Goal: Task Accomplishment & Management: Use online tool/utility

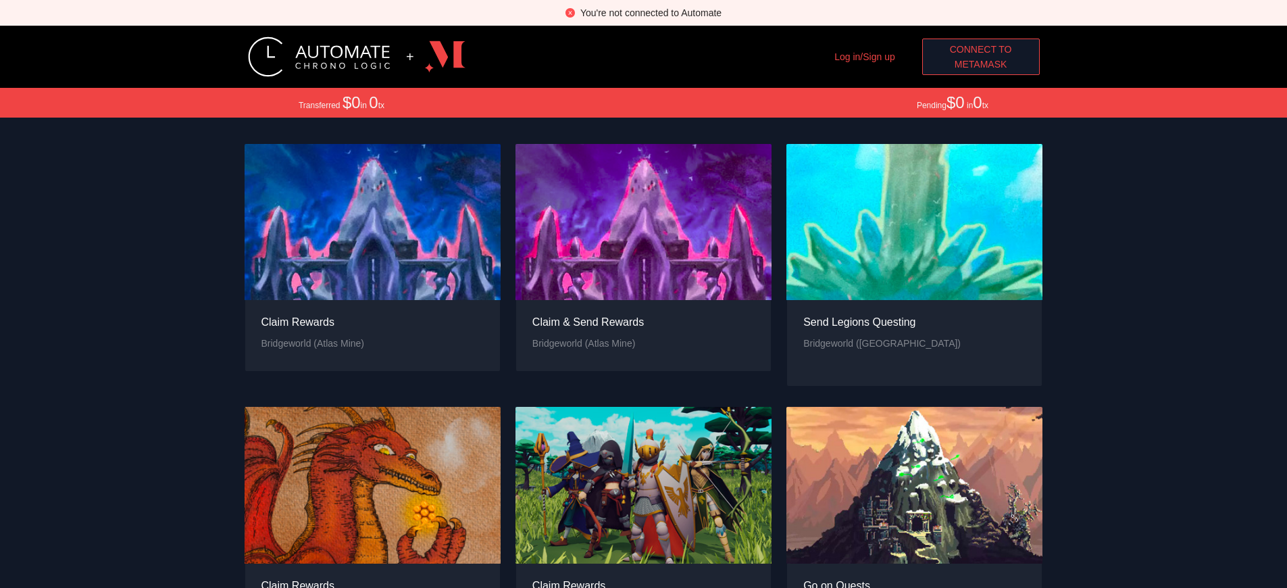
click at [980, 49] on span "Connect to" at bounding box center [981, 49] width 62 height 15
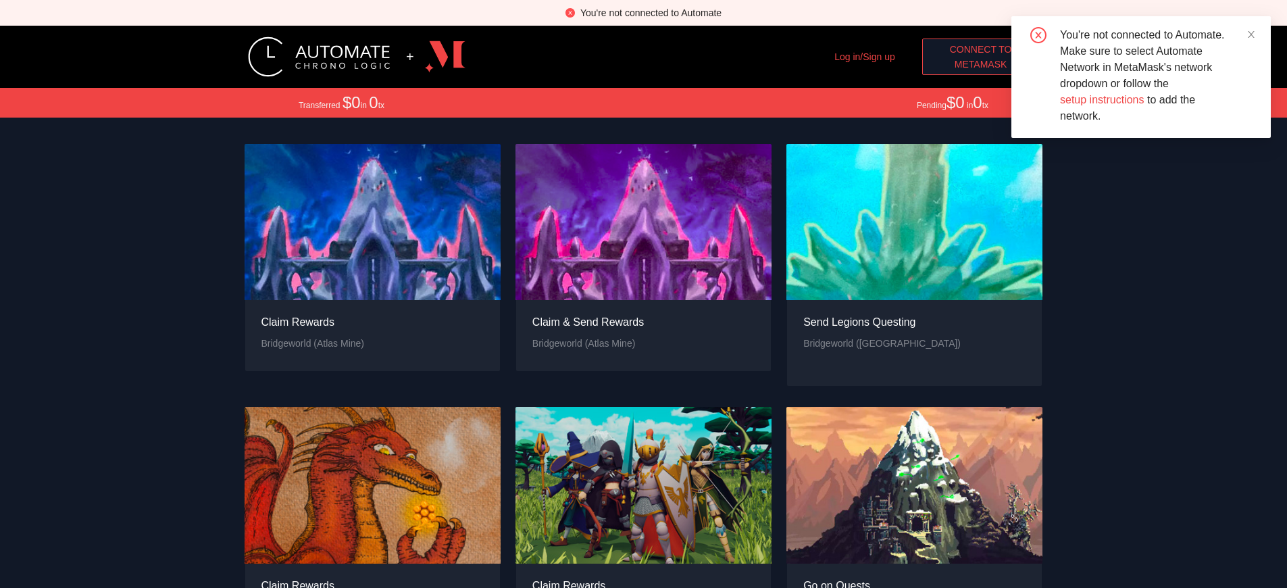
click at [980, 64] on span "MetaMask" at bounding box center [980, 64] width 53 height 15
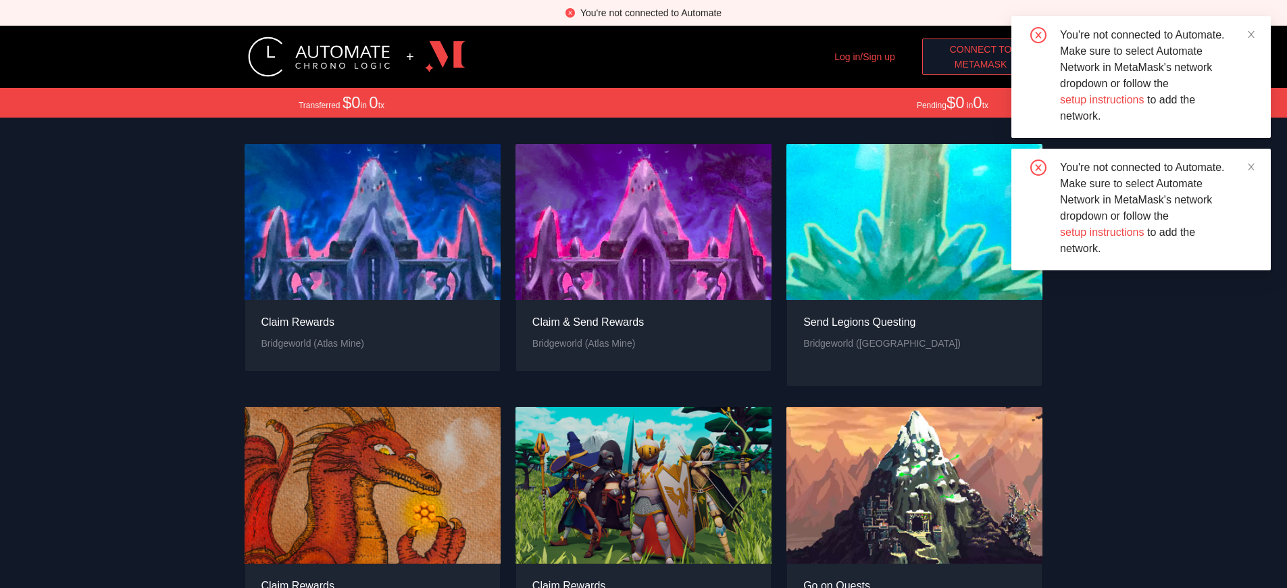
click at [980, 64] on span "MetaMask" at bounding box center [980, 64] width 53 height 15
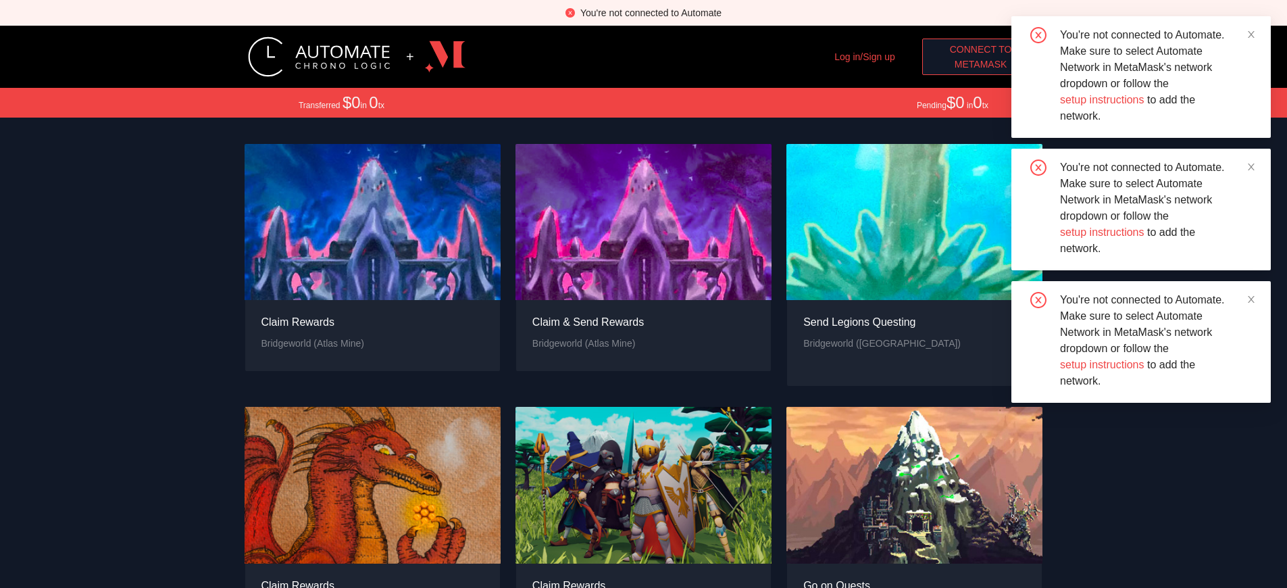
click at [980, 64] on span "MetaMask" at bounding box center [980, 64] width 53 height 15
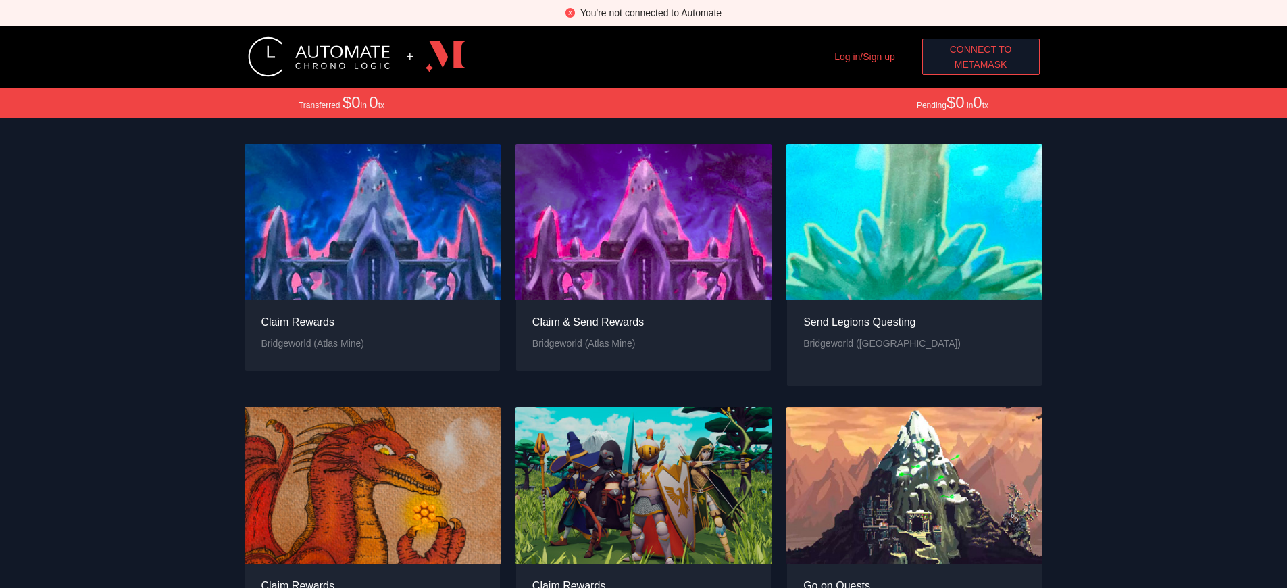
click at [650, 13] on div "You're not connected to Automate" at bounding box center [650, 12] width 141 height 15
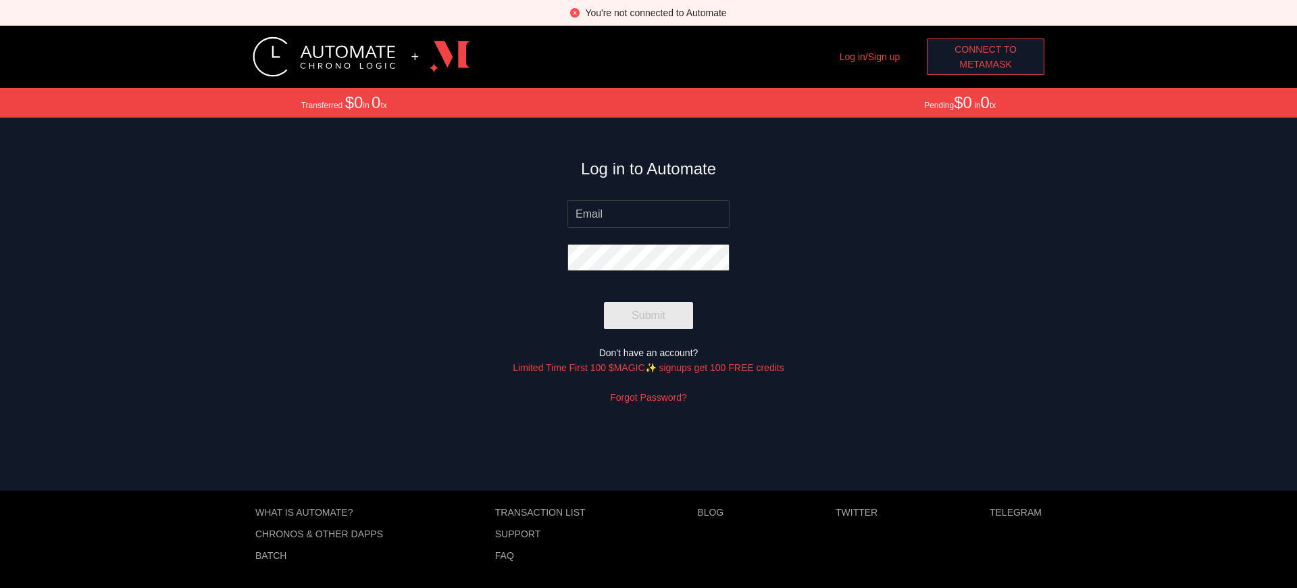
click at [985, 64] on span "MetaMask" at bounding box center [985, 64] width 53 height 15
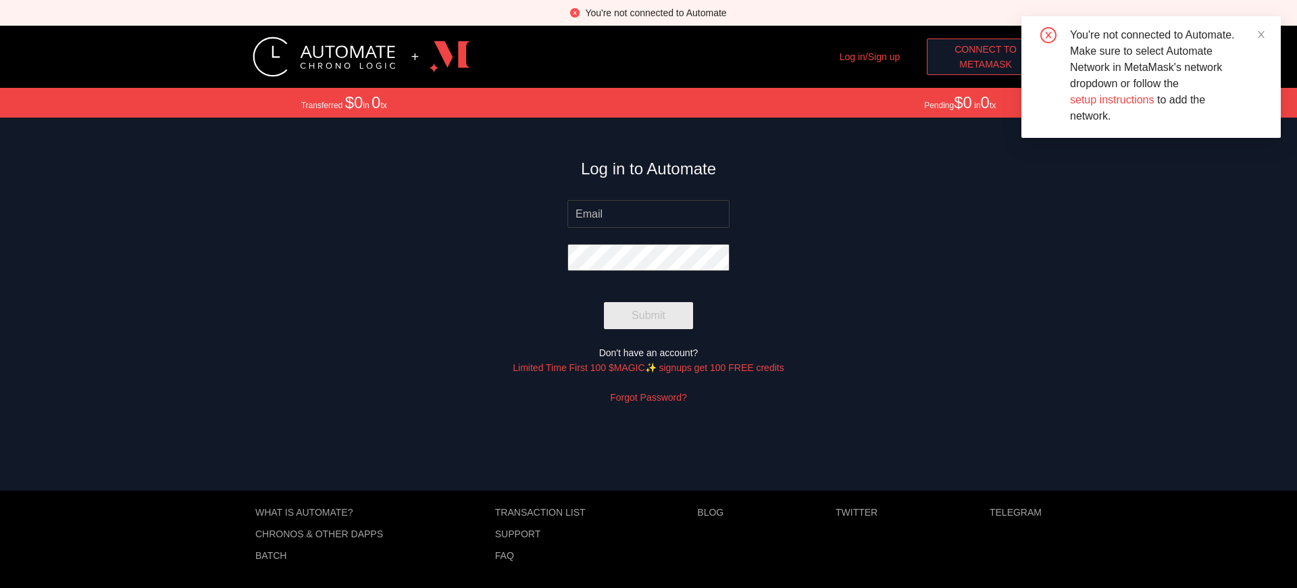
click at [985, 64] on span "MetaMask" at bounding box center [985, 64] width 53 height 15
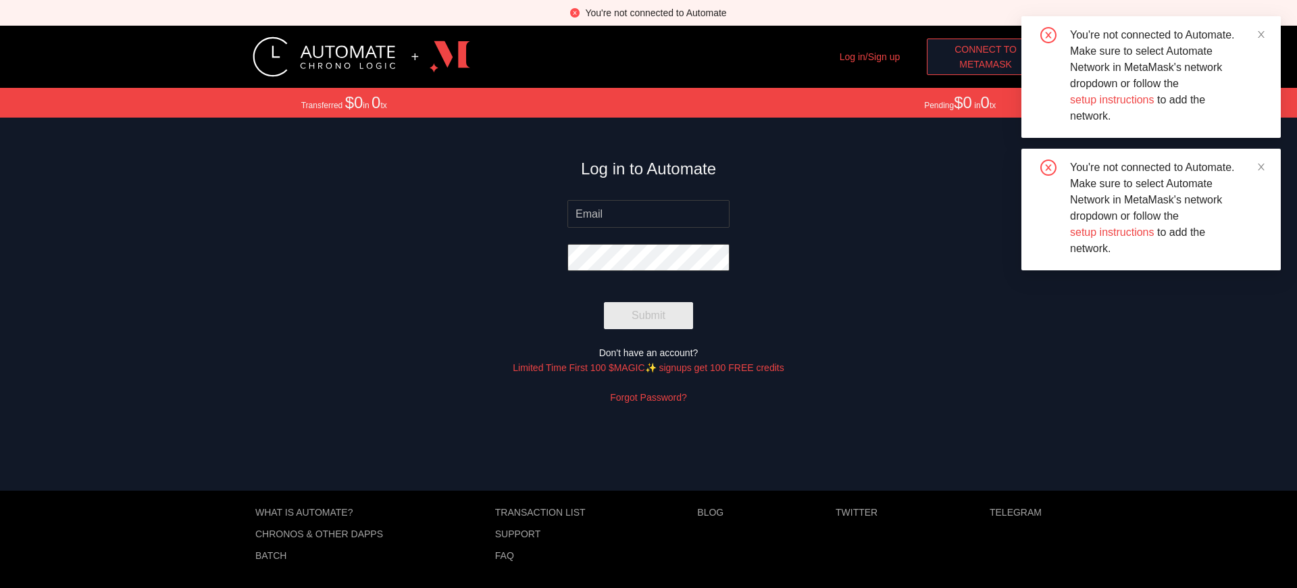
click at [985, 64] on span "MetaMask" at bounding box center [985, 64] width 53 height 15
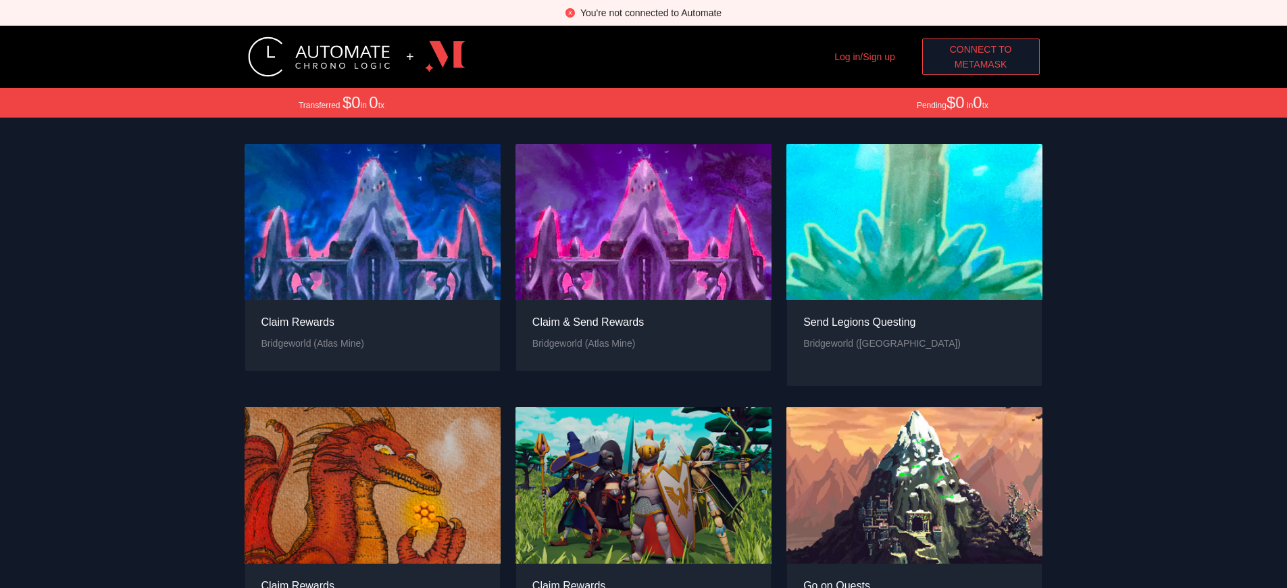
click at [980, 64] on span "MetaMask" at bounding box center [980, 64] width 53 height 15
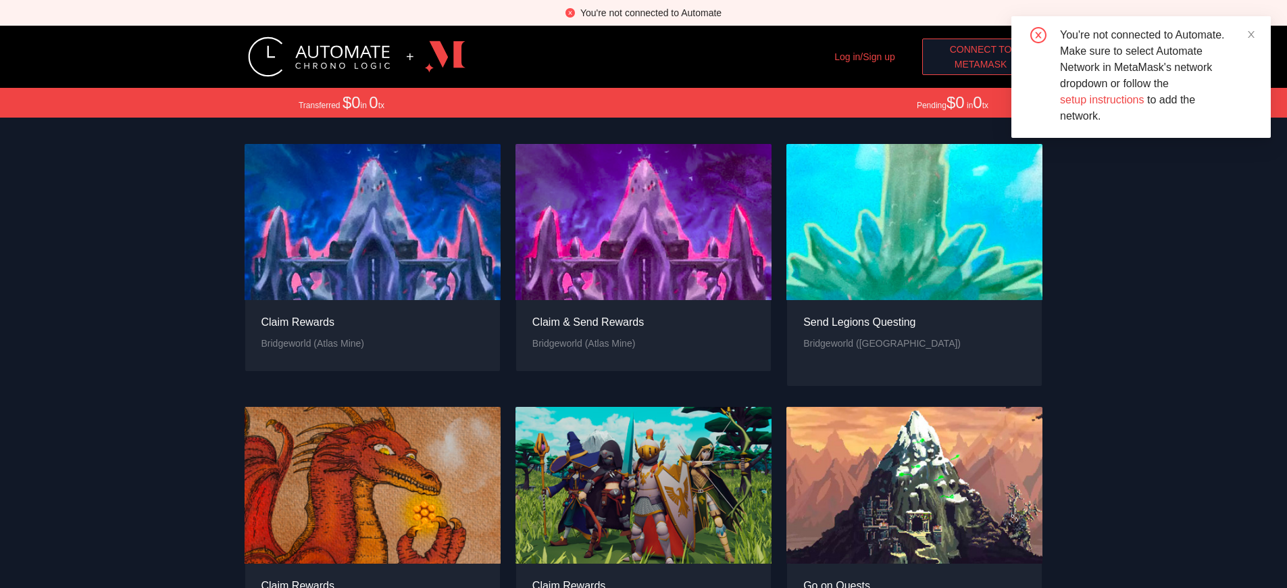
click at [980, 64] on span "MetaMask" at bounding box center [980, 64] width 53 height 15
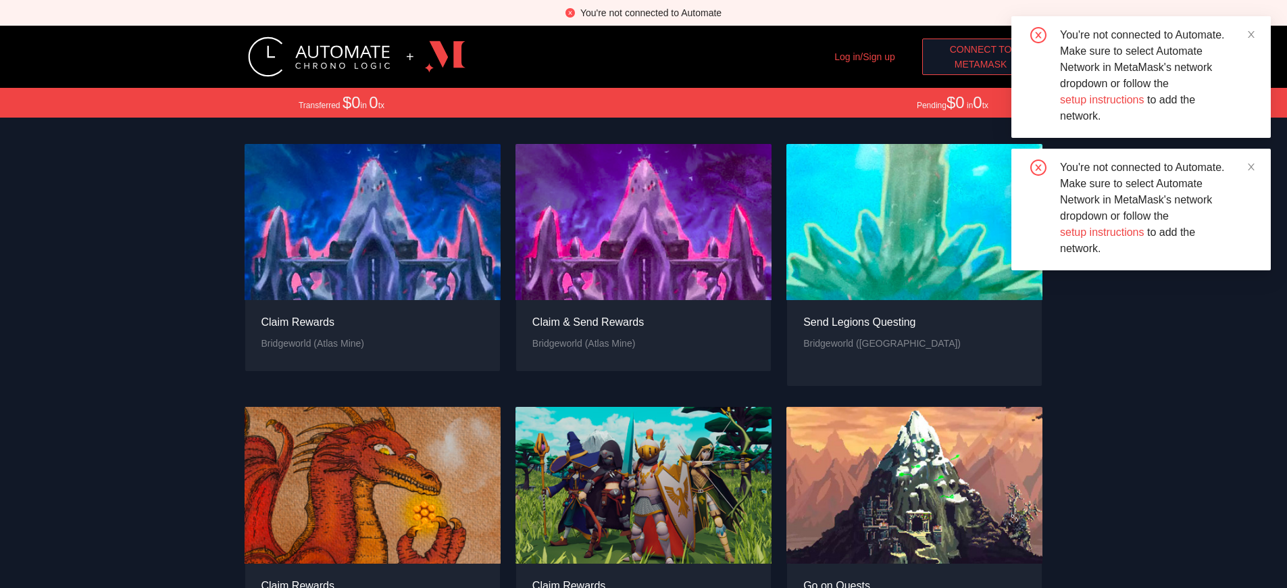
click at [980, 64] on span "MetaMask" at bounding box center [980, 64] width 53 height 15
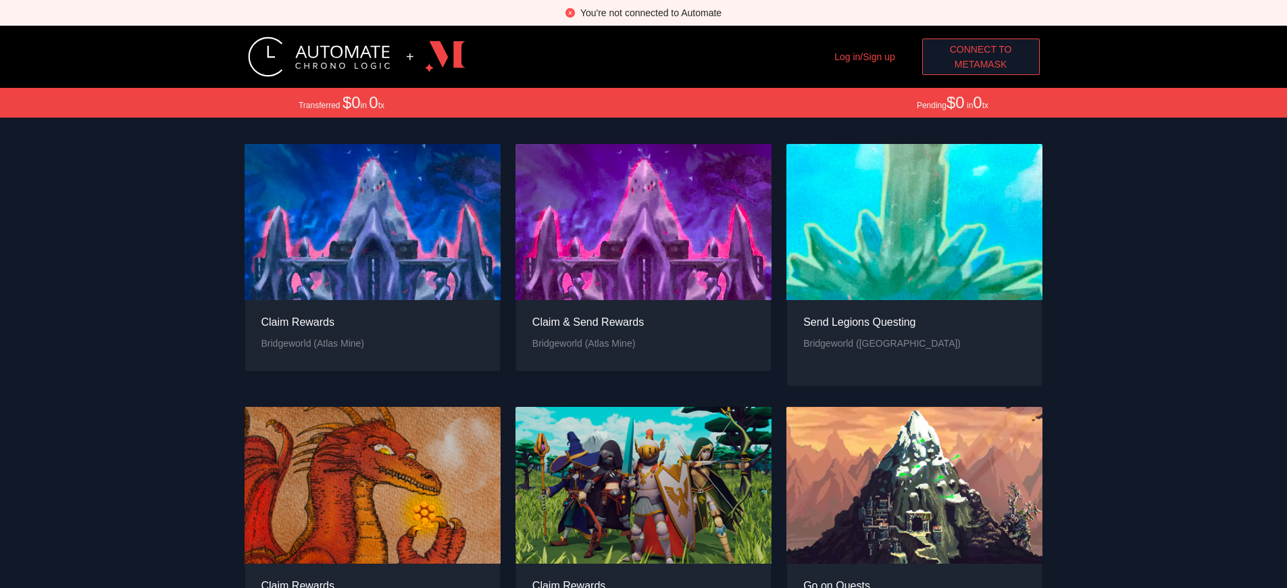
click at [650, 13] on div "You're not connected to Automate" at bounding box center [650, 12] width 141 height 15
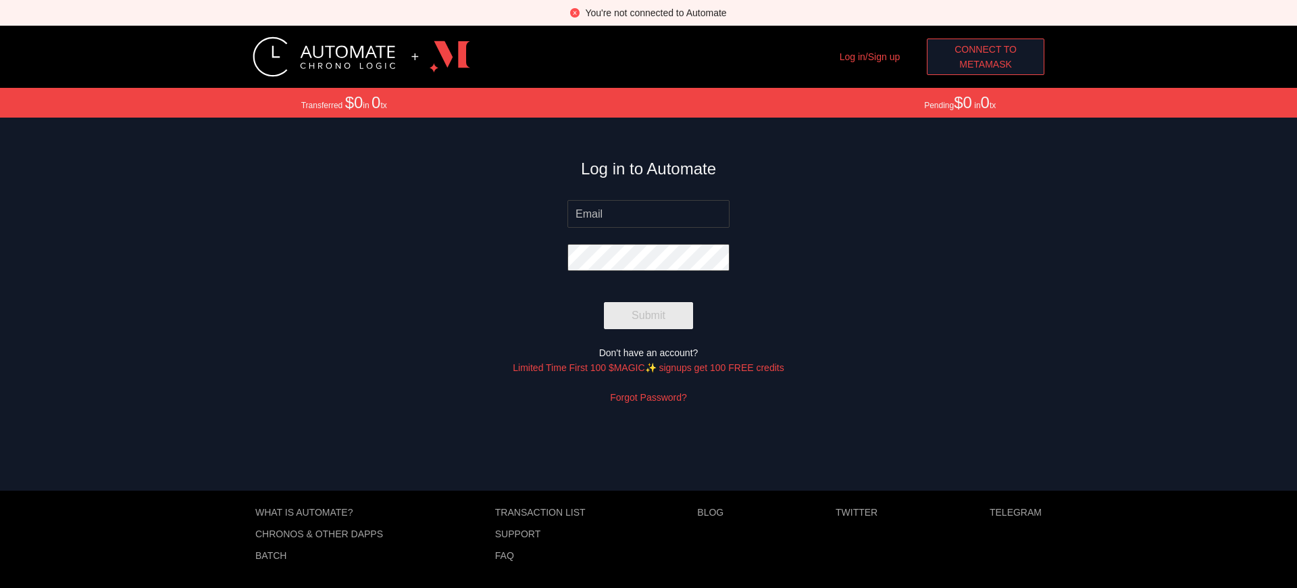
click at [985, 64] on span "MetaMask" at bounding box center [985, 64] width 53 height 15
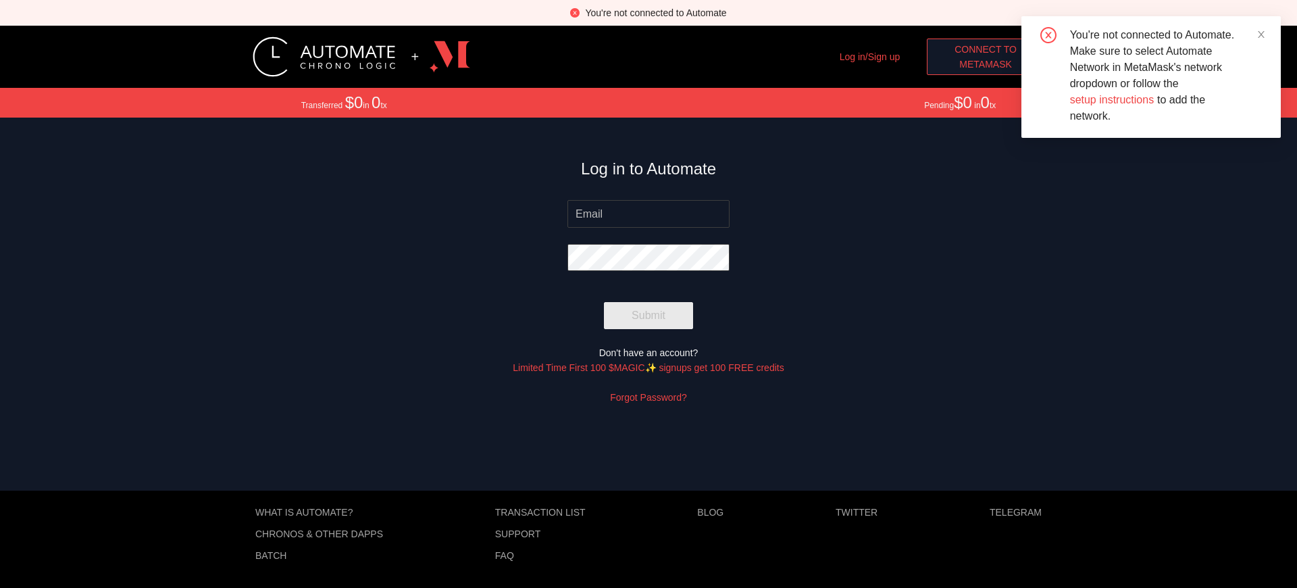
click at [655, 13] on div "You're not connected to Automate" at bounding box center [655, 12] width 141 height 15
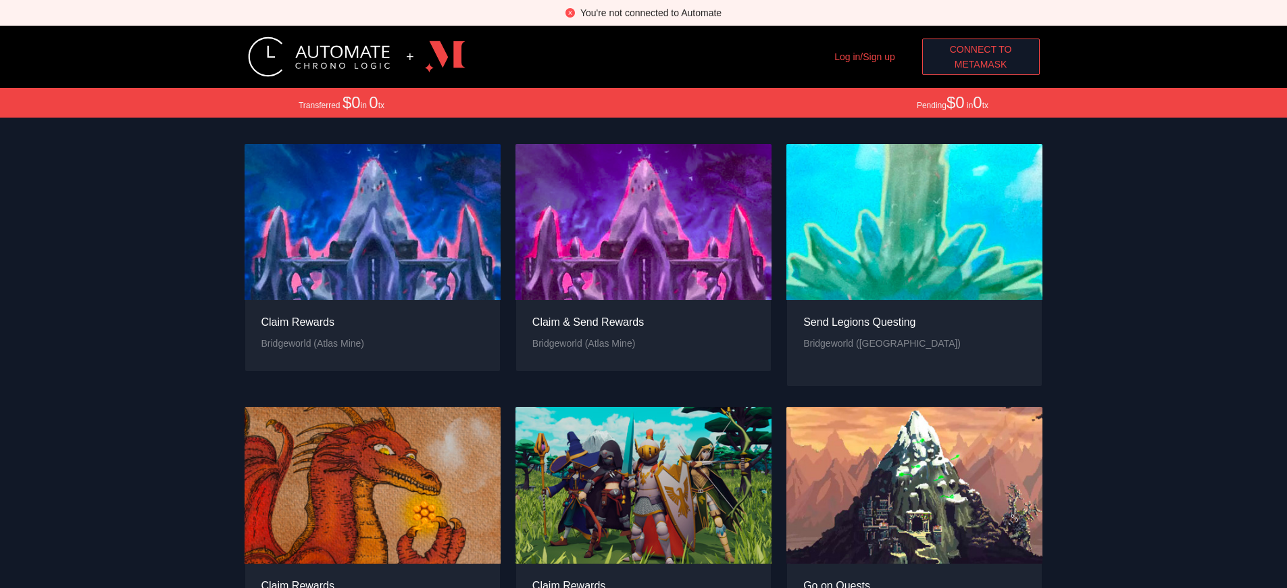
click at [980, 49] on span "Connect to" at bounding box center [981, 49] width 62 height 15
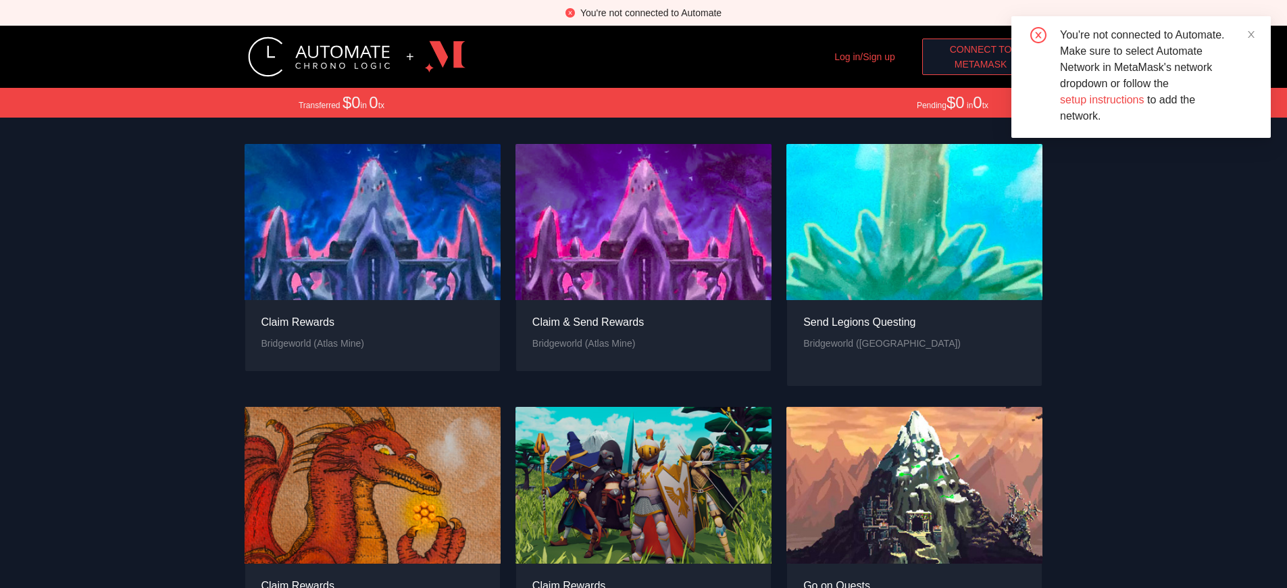
click at [980, 64] on span "MetaMask" at bounding box center [980, 64] width 53 height 15
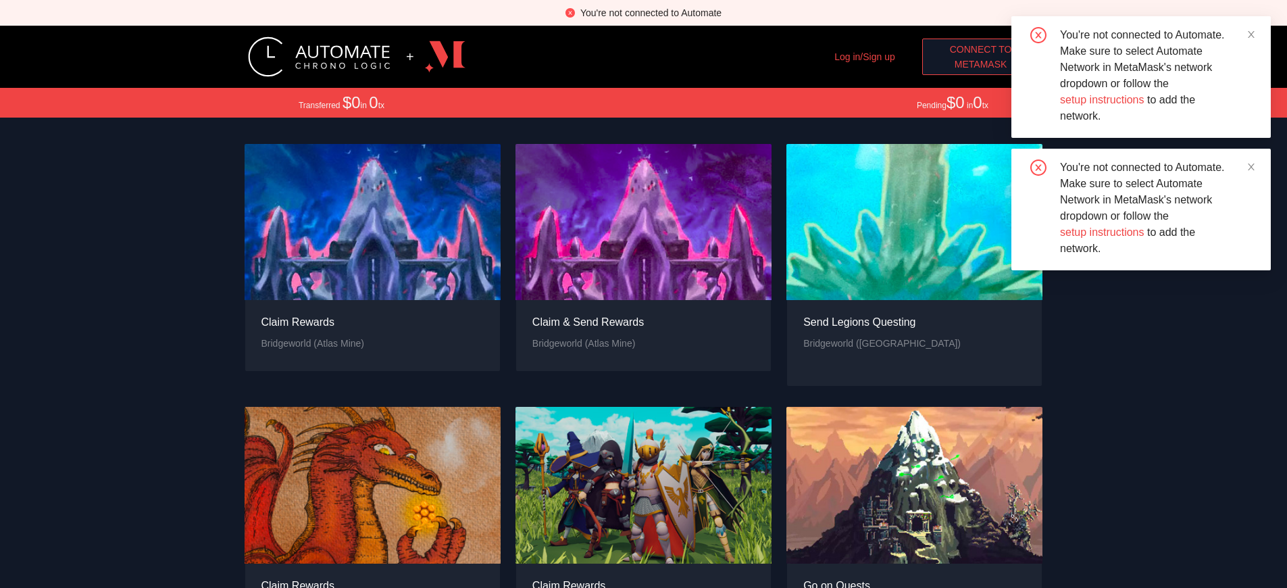
click at [980, 64] on span "MetaMask" at bounding box center [980, 64] width 53 height 15
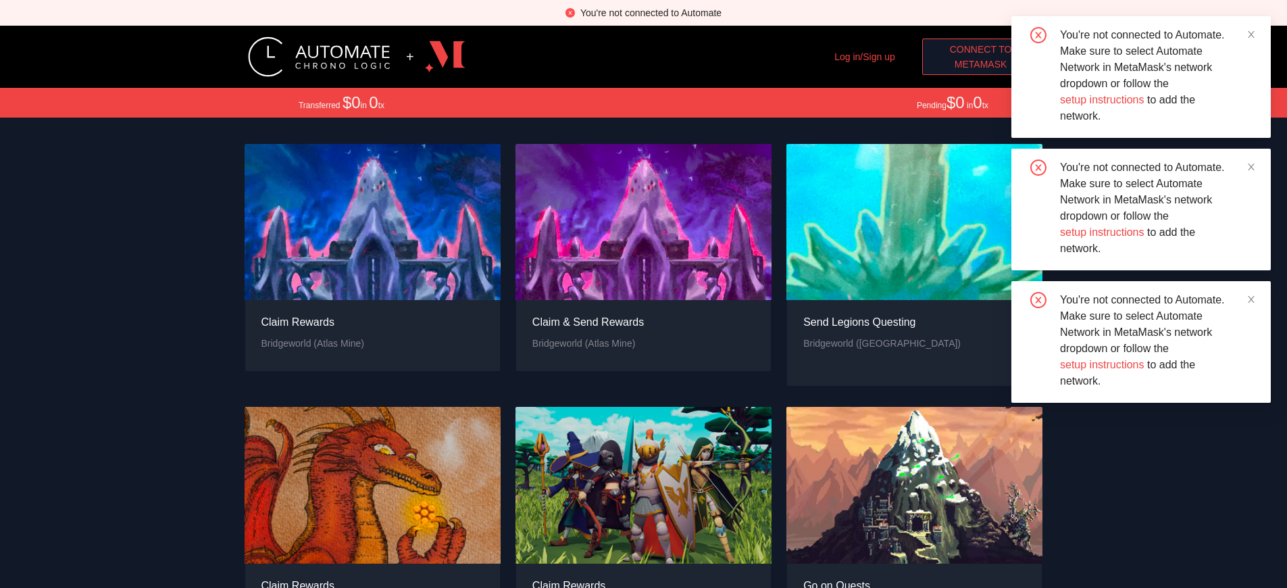
click at [650, 13] on div "You're not connected to Automate" at bounding box center [650, 12] width 141 height 15
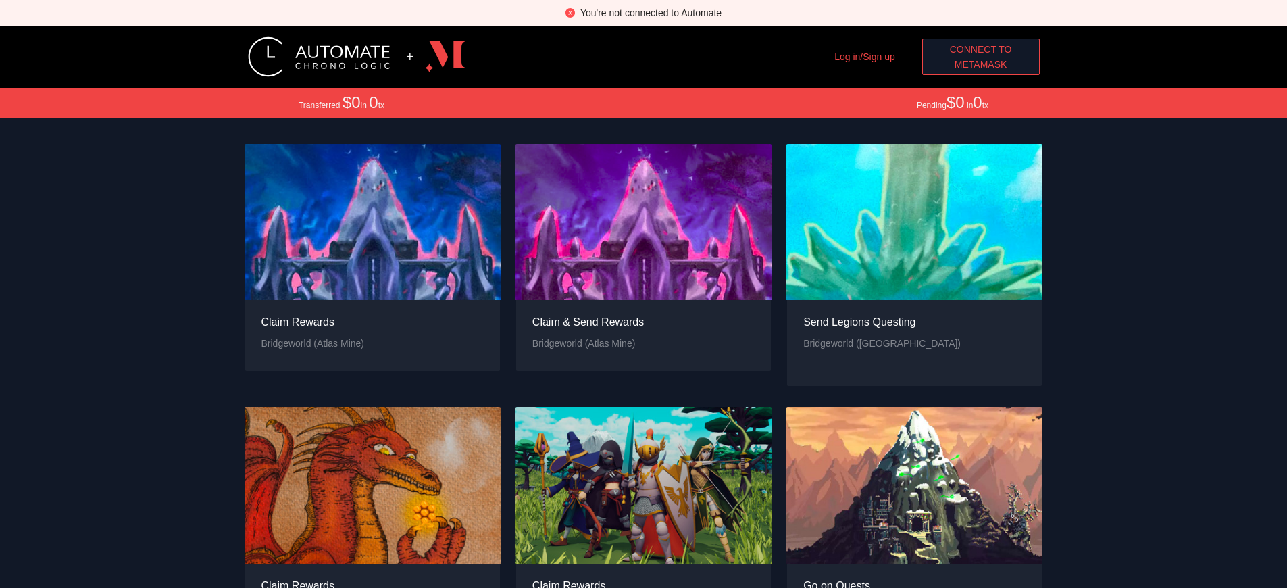
click at [980, 64] on span "MetaMask" at bounding box center [980, 64] width 53 height 15
click at [650, 13] on div "You're not connected to Automate" at bounding box center [650, 12] width 141 height 15
click at [980, 49] on span "Connect to" at bounding box center [981, 49] width 62 height 15
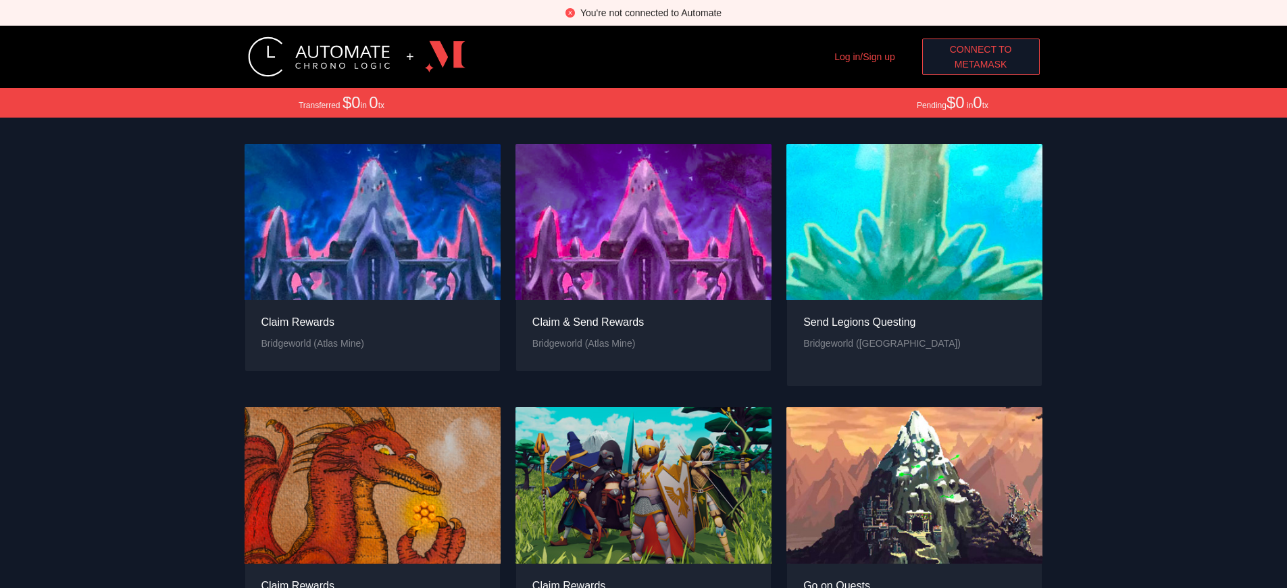
click at [980, 64] on span "MetaMask" at bounding box center [980, 64] width 53 height 15
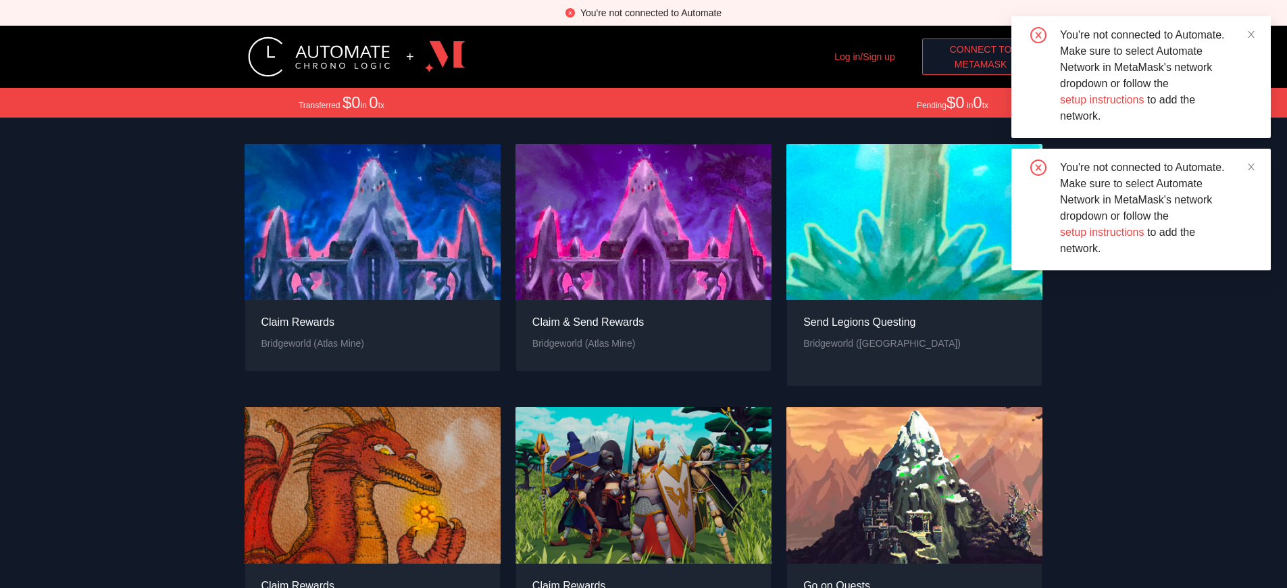
click at [980, 64] on span "MetaMask" at bounding box center [980, 64] width 53 height 15
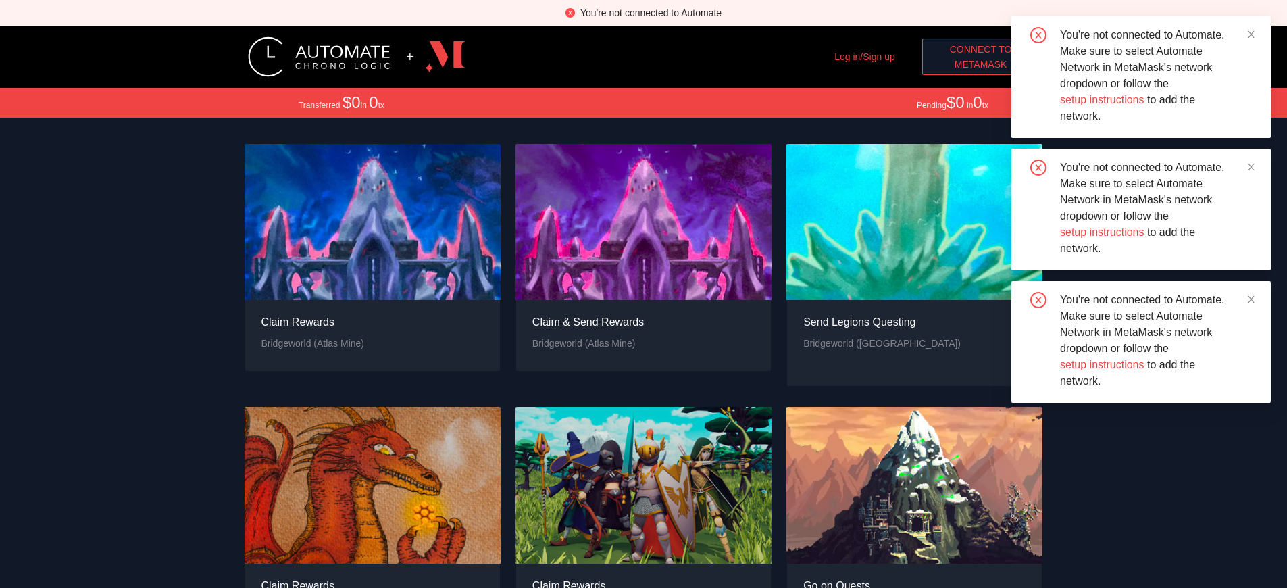
click at [980, 49] on span "Connect to" at bounding box center [981, 49] width 62 height 15
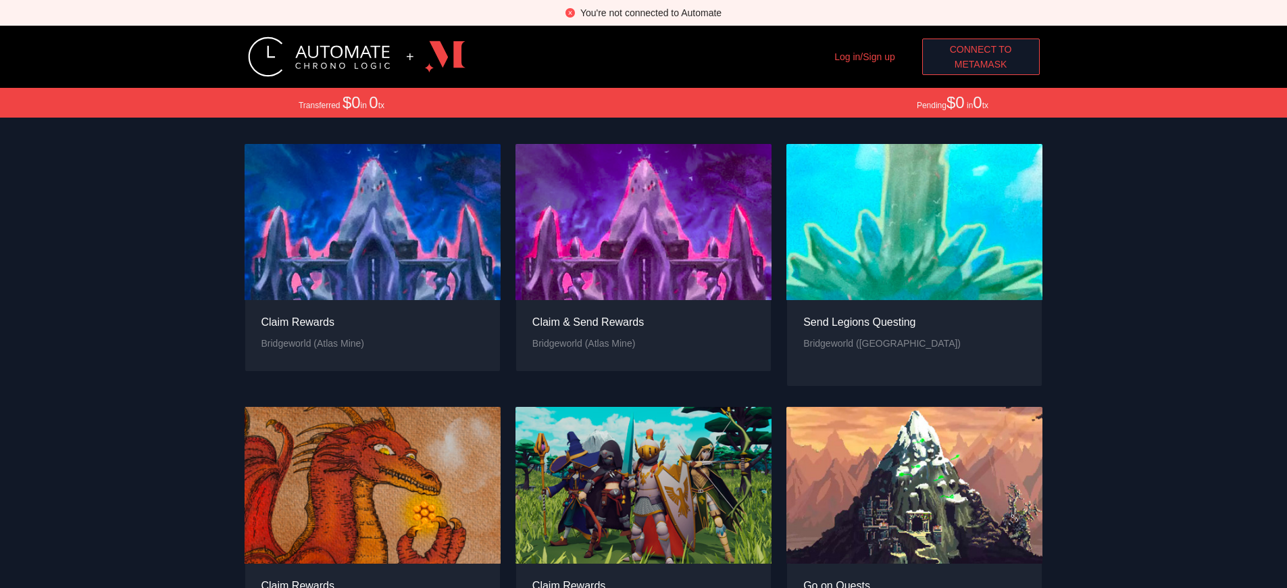
click at [650, 13] on div "You're not connected to Automate" at bounding box center [650, 12] width 141 height 15
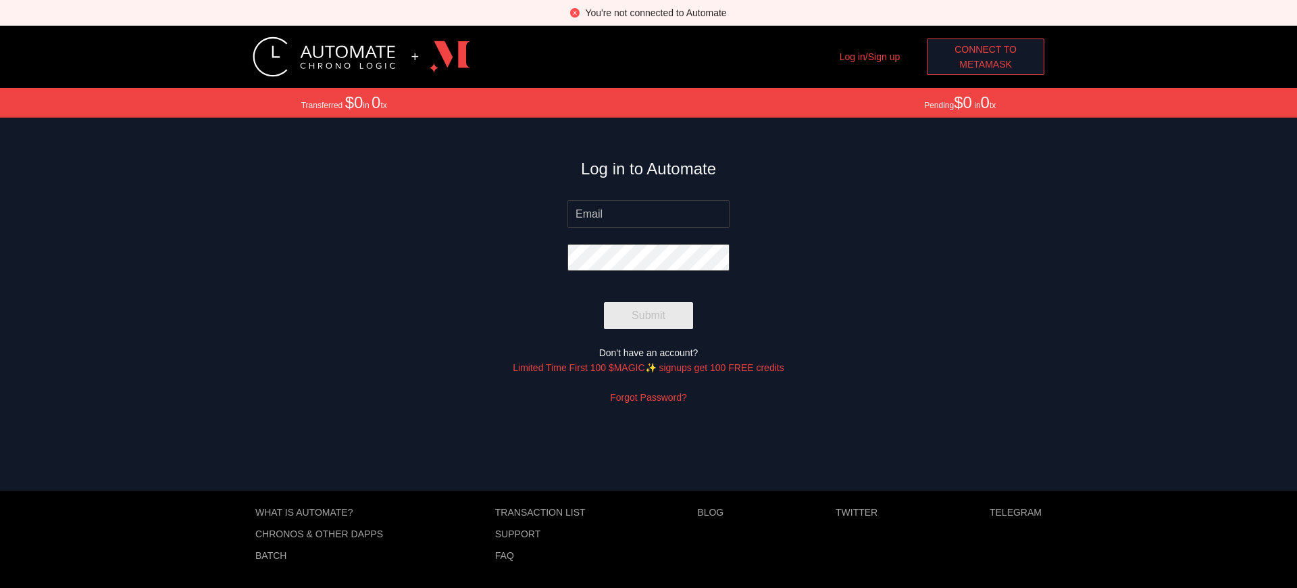
click at [985, 64] on span "MetaMask" at bounding box center [985, 64] width 53 height 15
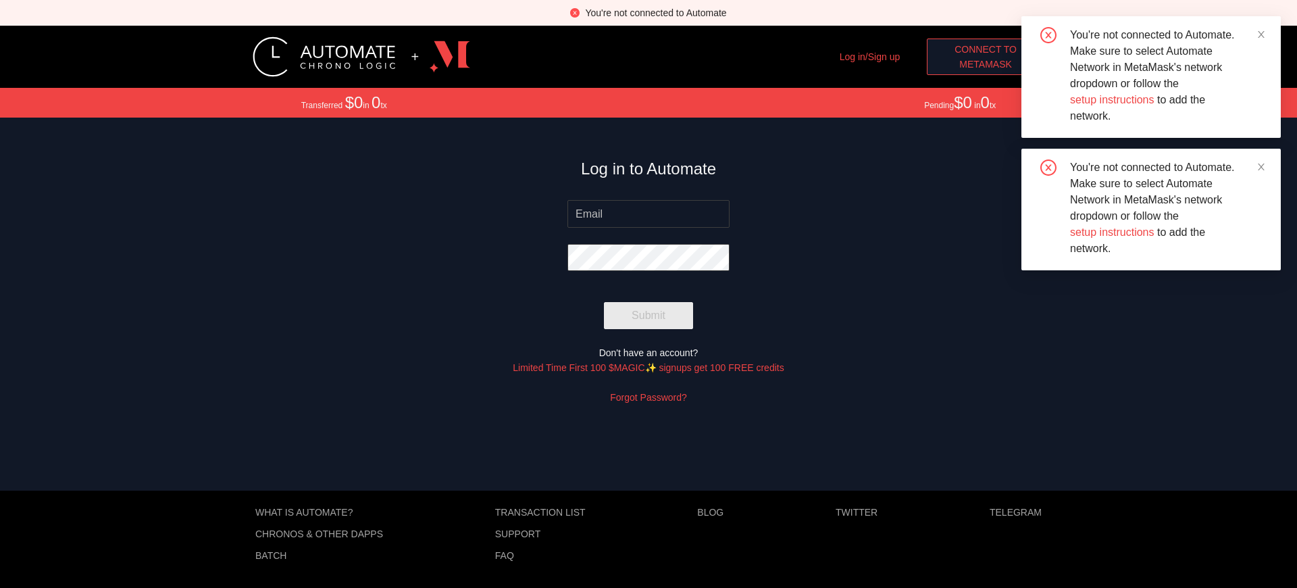
click at [985, 49] on span "Connect to" at bounding box center [985, 49] width 62 height 15
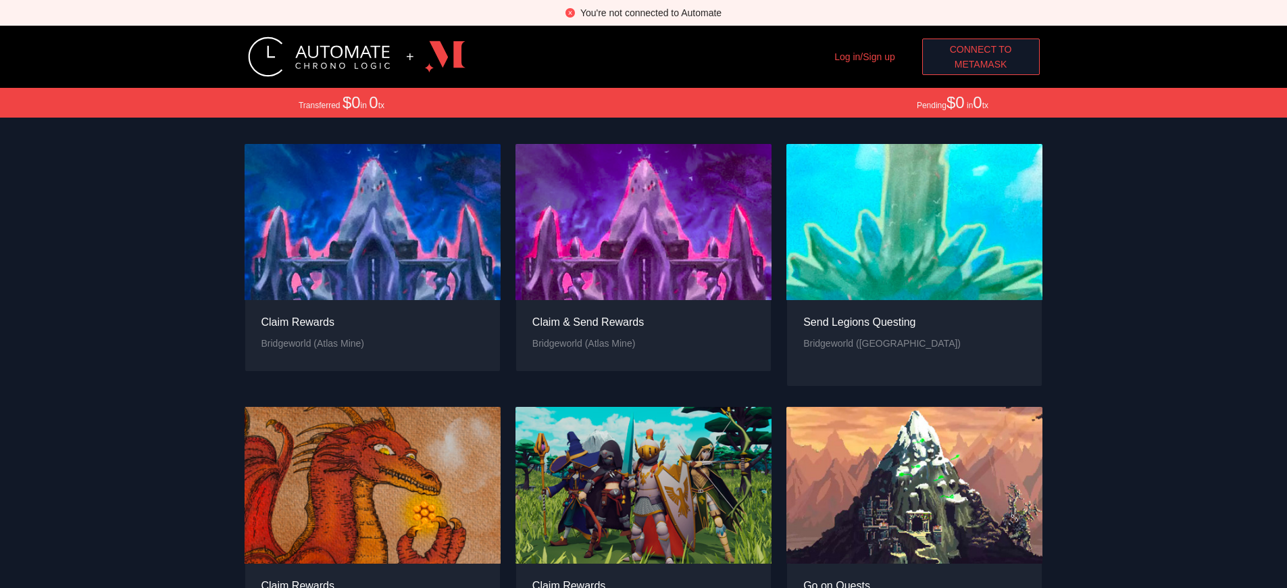
click at [980, 49] on span "Connect to" at bounding box center [981, 49] width 62 height 15
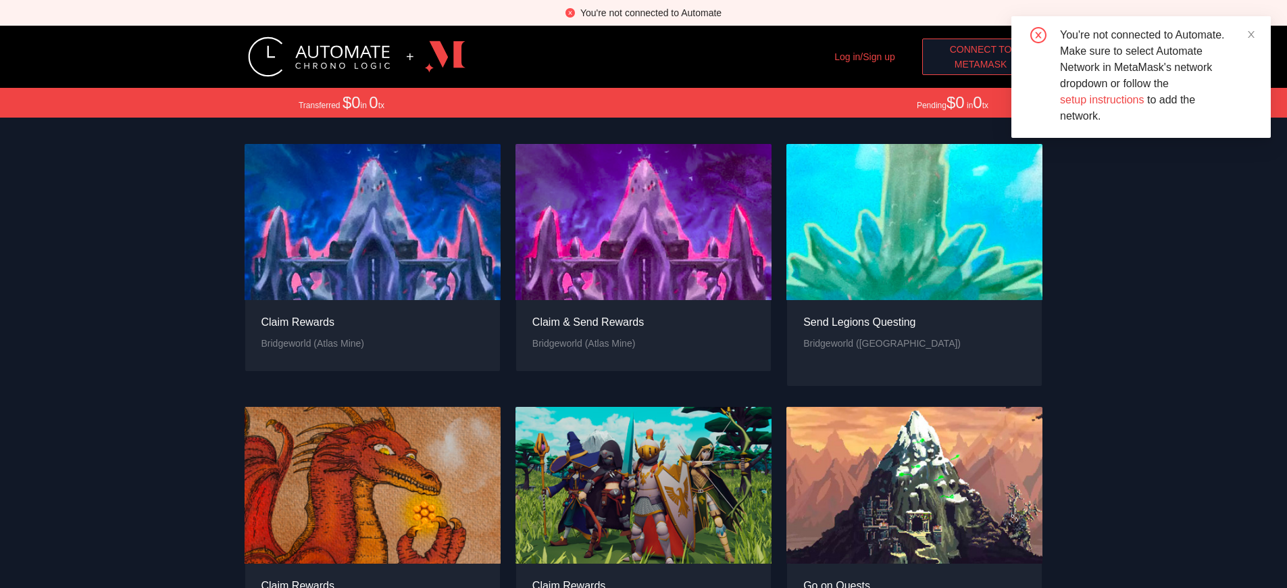
click at [980, 64] on span "MetaMask" at bounding box center [980, 64] width 53 height 15
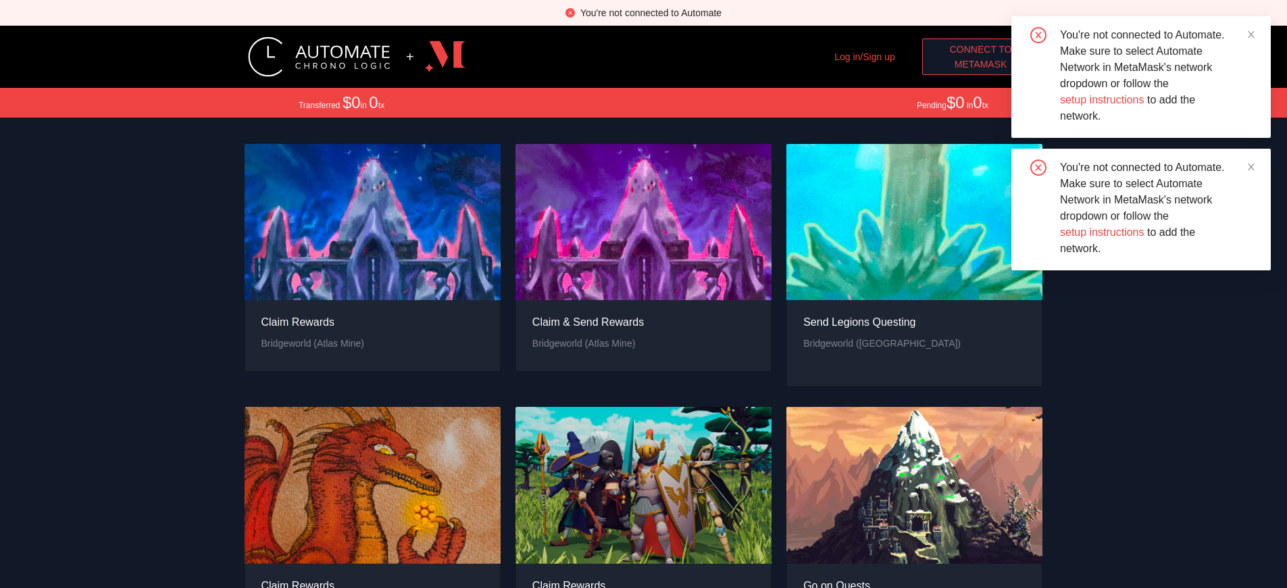
click at [980, 64] on span "MetaMask" at bounding box center [980, 64] width 53 height 15
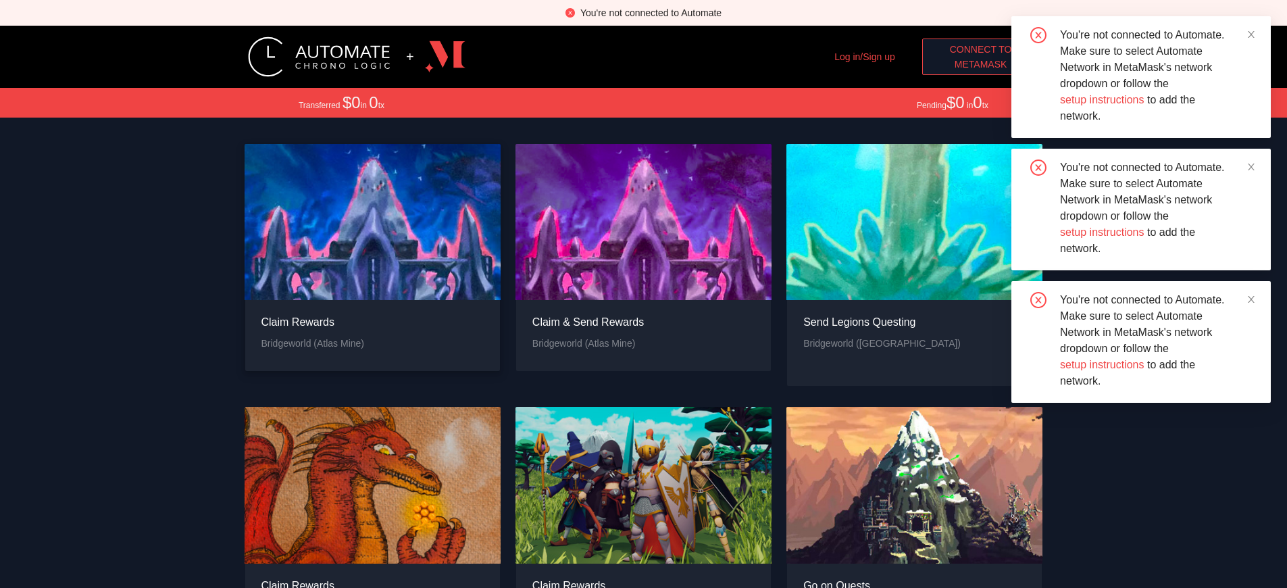
click at [312, 330] on div "Claim Rewards" at bounding box center [312, 321] width 103 height 17
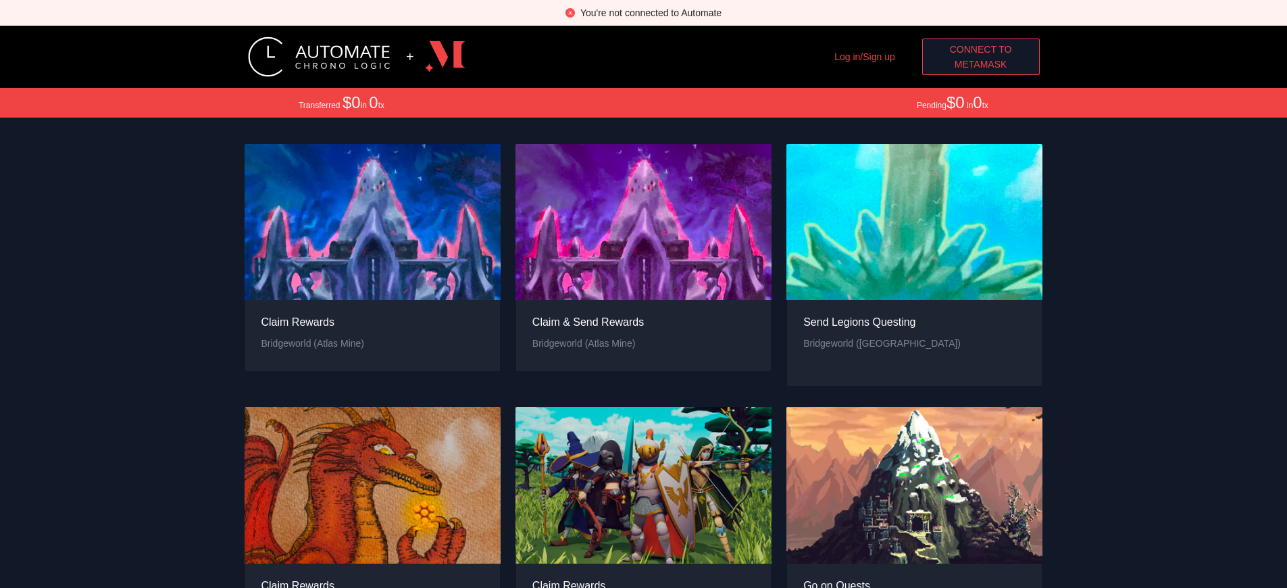
click at [650, 13] on div "You're not connected to Automate" at bounding box center [650, 12] width 141 height 15
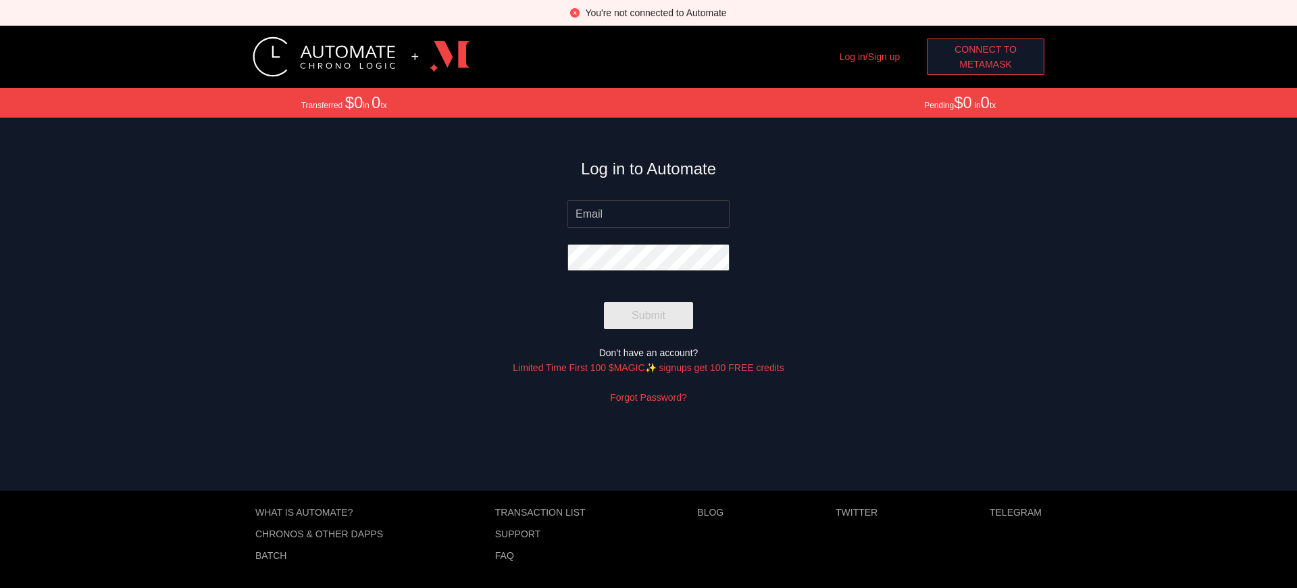
click at [985, 64] on span "MetaMask" at bounding box center [985, 64] width 53 height 15
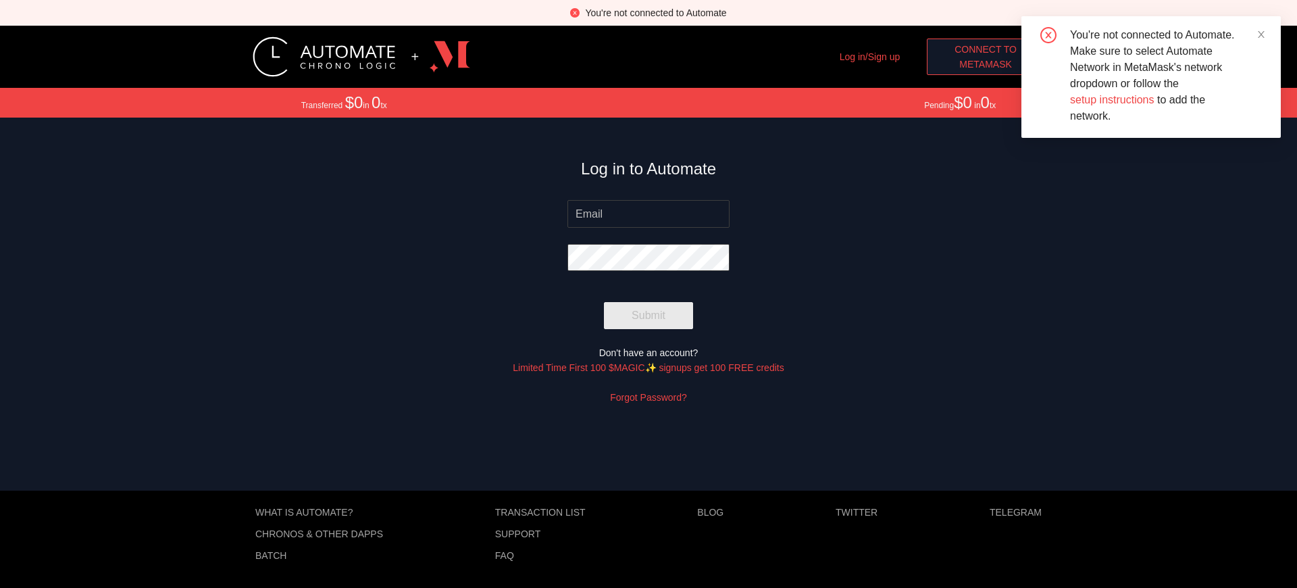
click at [985, 64] on span "MetaMask" at bounding box center [985, 64] width 53 height 15
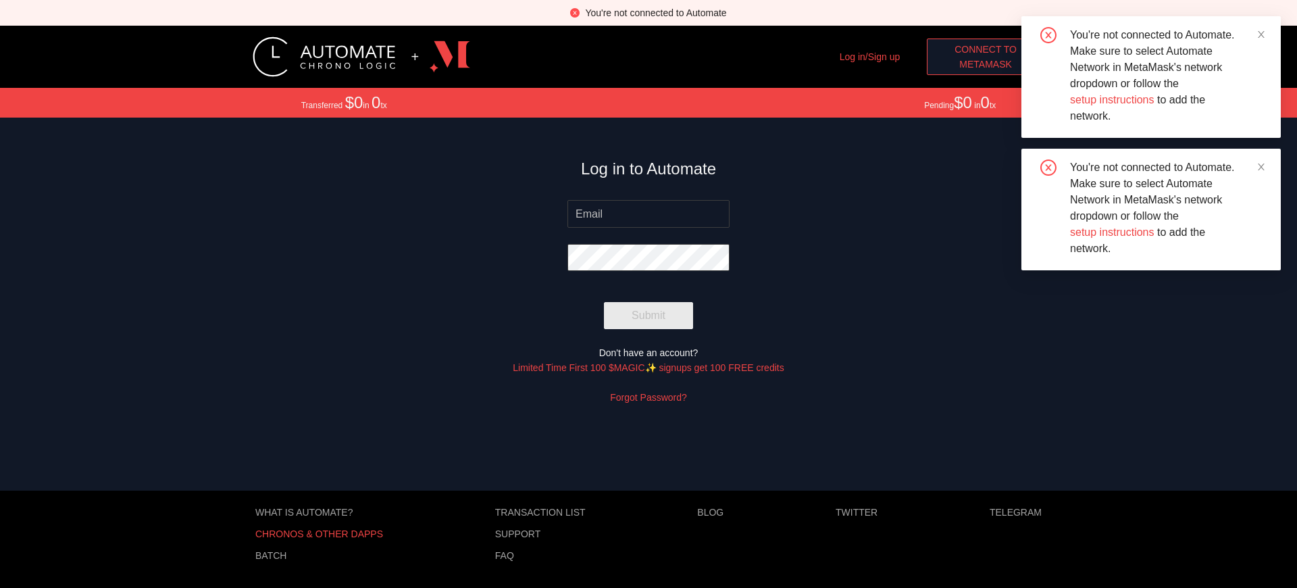
click at [319, 534] on p "Chronos & other dApps" at bounding box center [319, 533] width 128 height 11
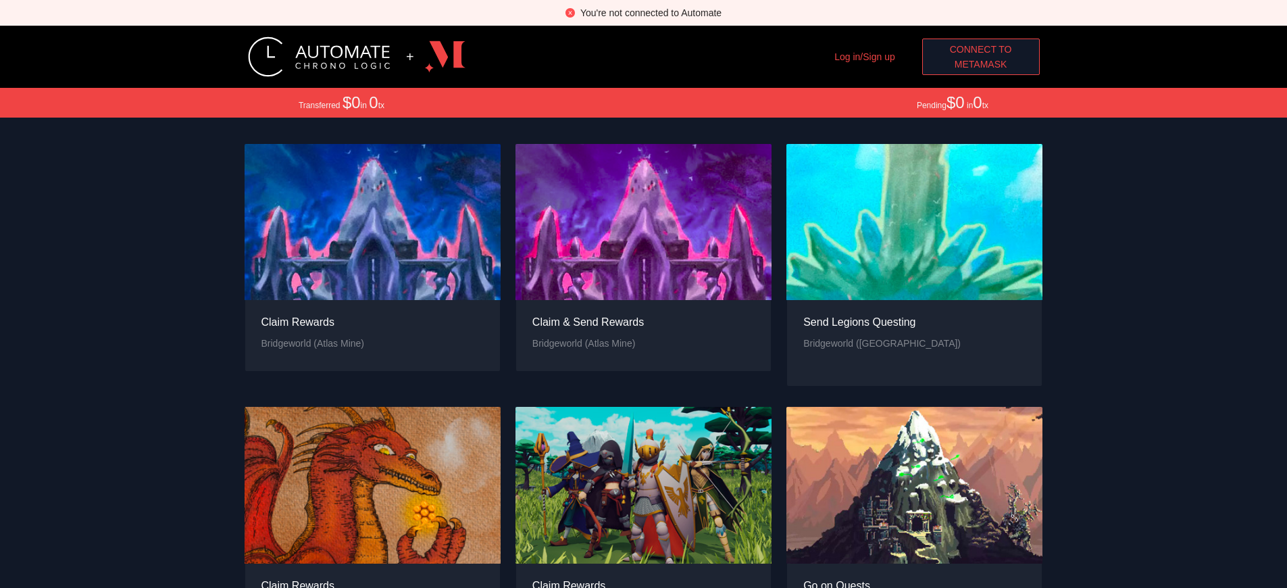
click at [980, 64] on span "MetaMask" at bounding box center [980, 64] width 53 height 15
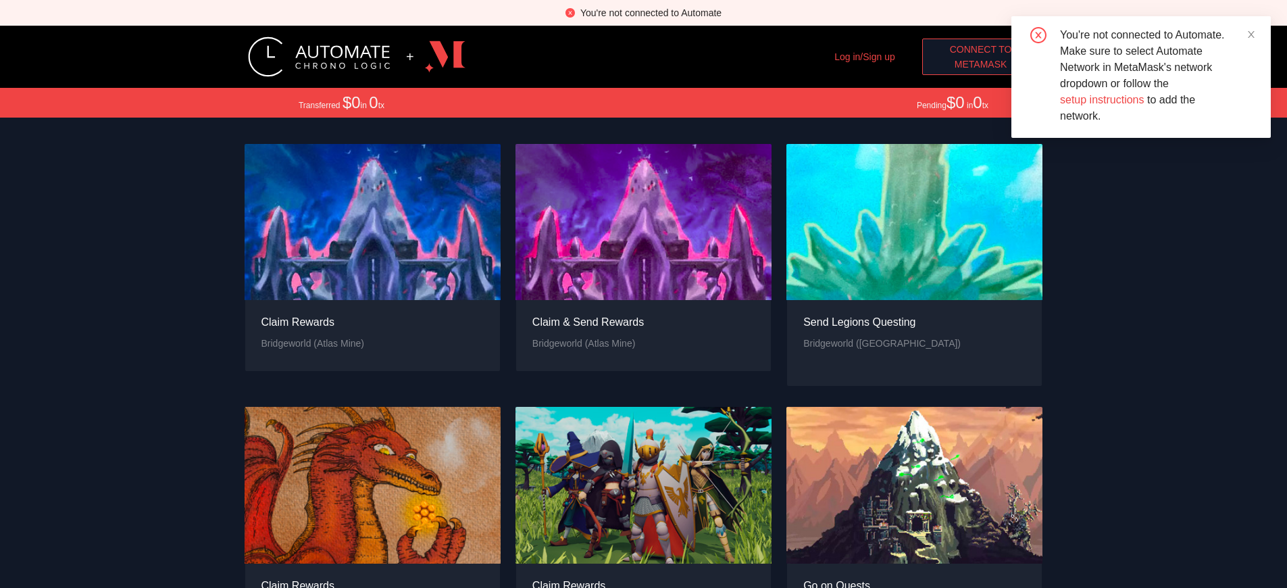
click at [980, 64] on span "MetaMask" at bounding box center [980, 64] width 53 height 15
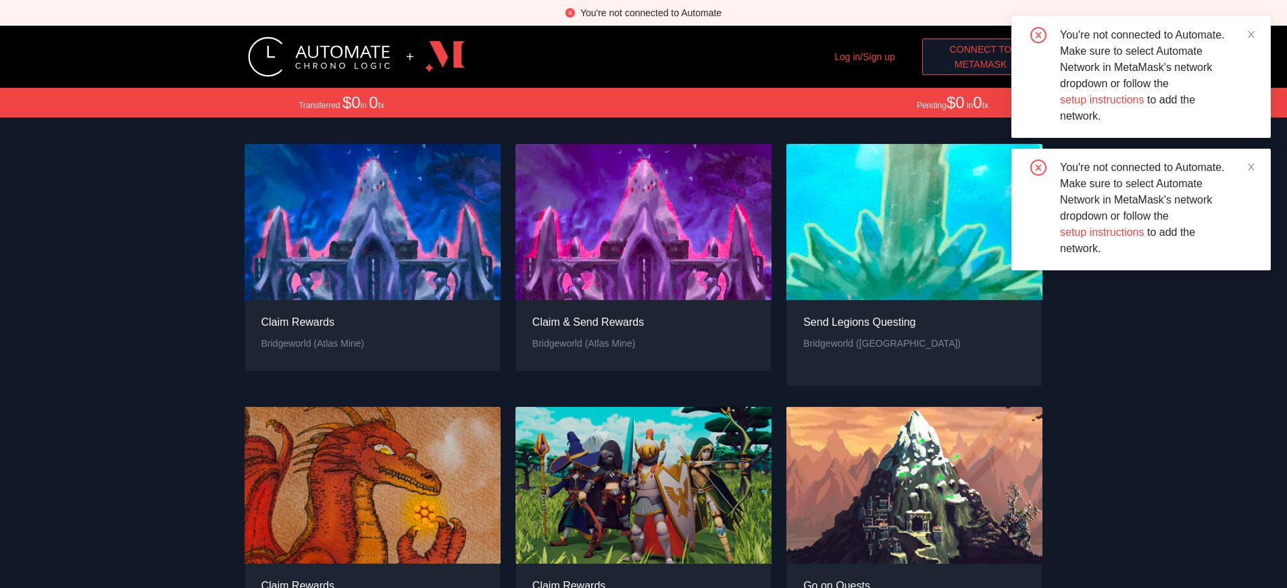
click at [980, 49] on span "Connect to" at bounding box center [981, 49] width 62 height 15
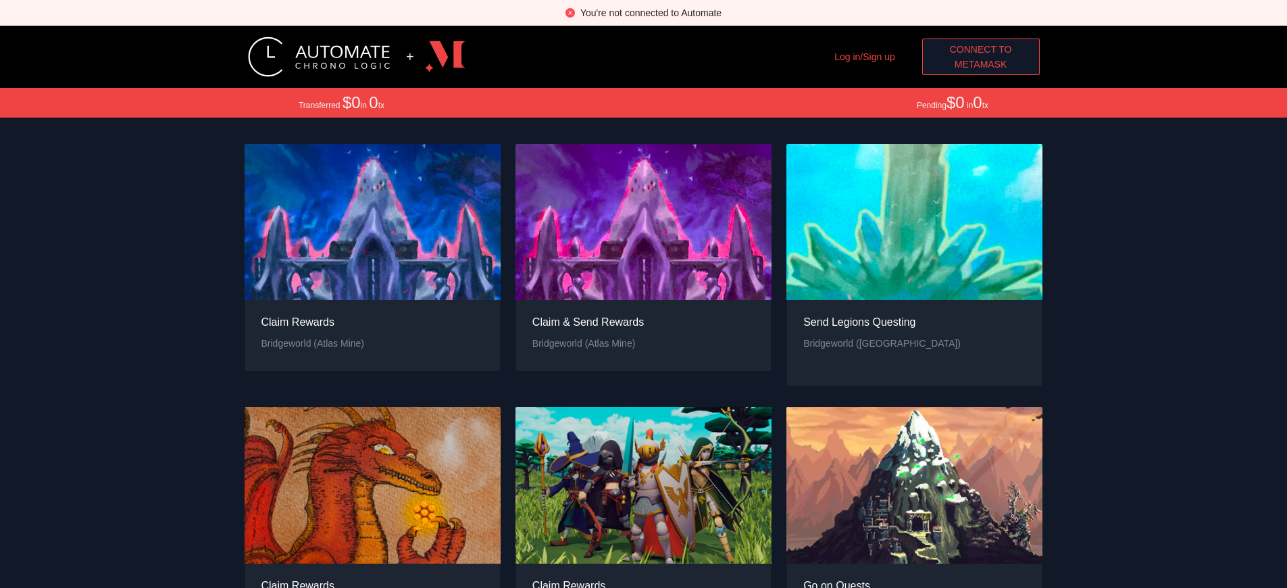
click at [980, 49] on span "Connect to" at bounding box center [981, 49] width 62 height 15
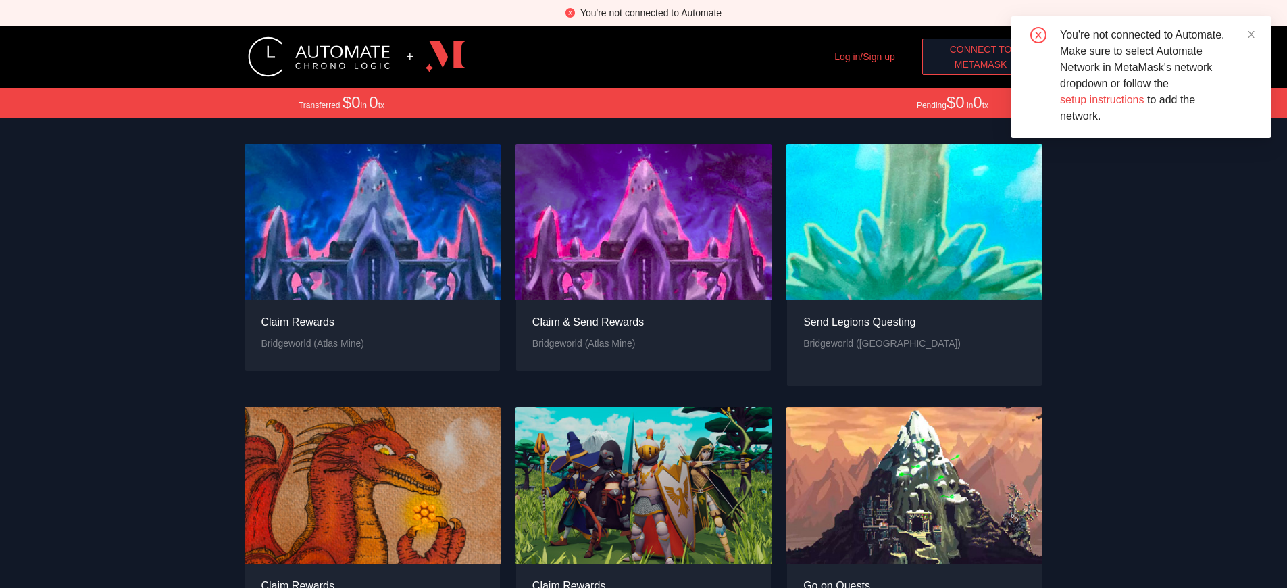
click at [980, 64] on span "MetaMask" at bounding box center [980, 64] width 53 height 15
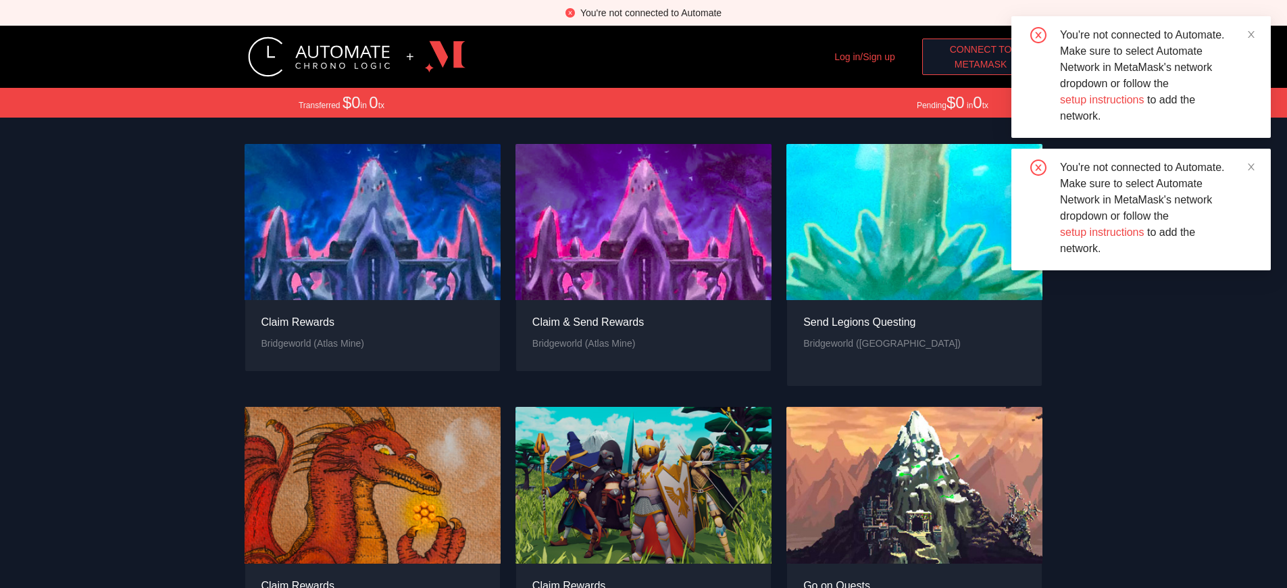
click at [980, 64] on span "MetaMask" at bounding box center [980, 64] width 53 height 15
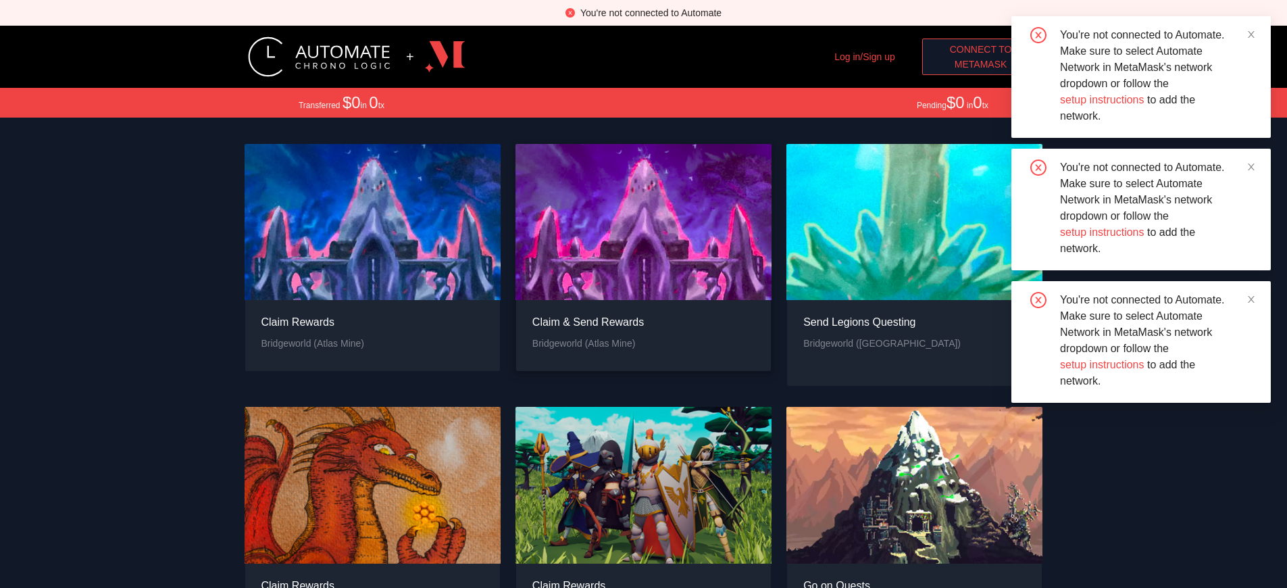
click at [588, 330] on div "Claim & Send Rewards" at bounding box center [587, 321] width 111 height 17
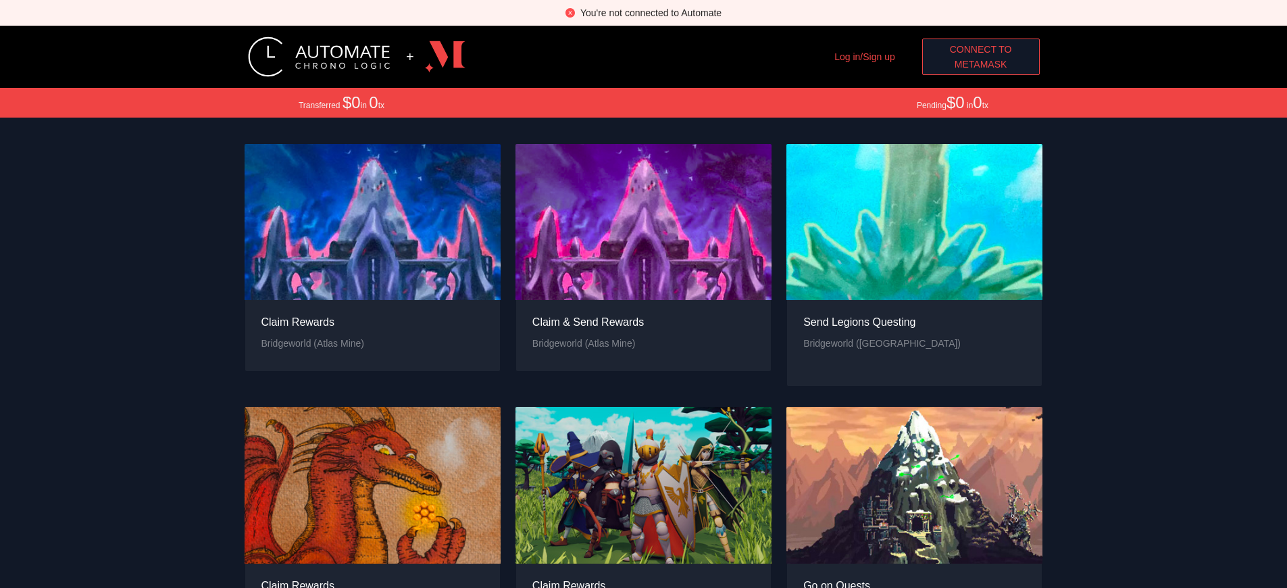
click at [650, 13] on div "You're not connected to Automate" at bounding box center [650, 12] width 141 height 15
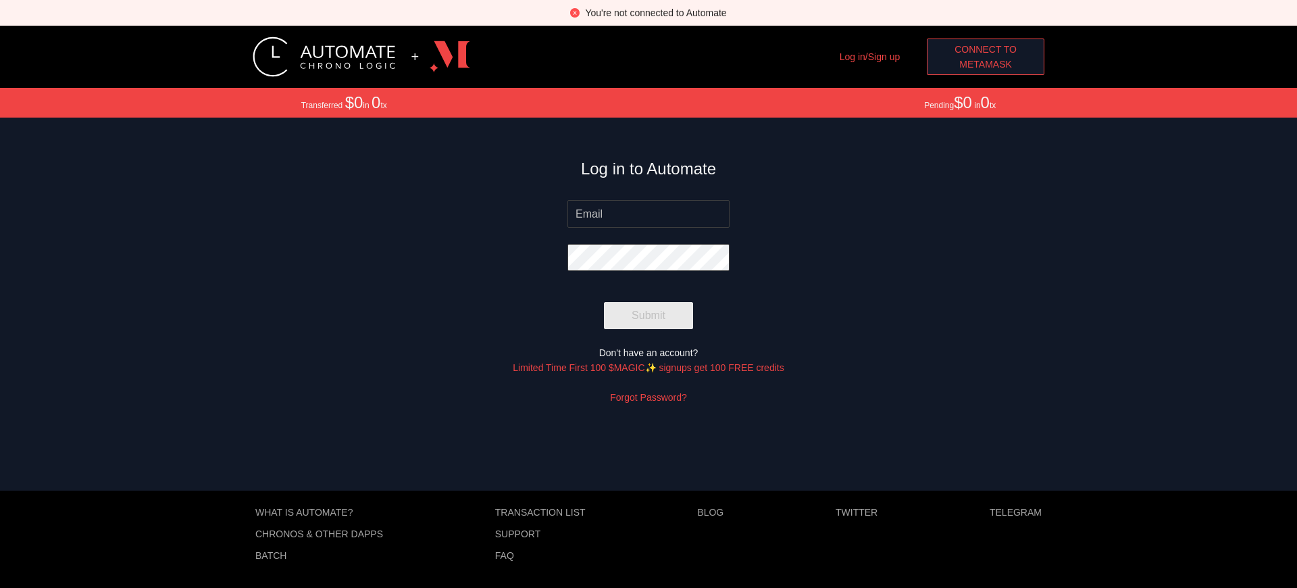
click at [985, 64] on span "MetaMask" at bounding box center [985, 64] width 53 height 15
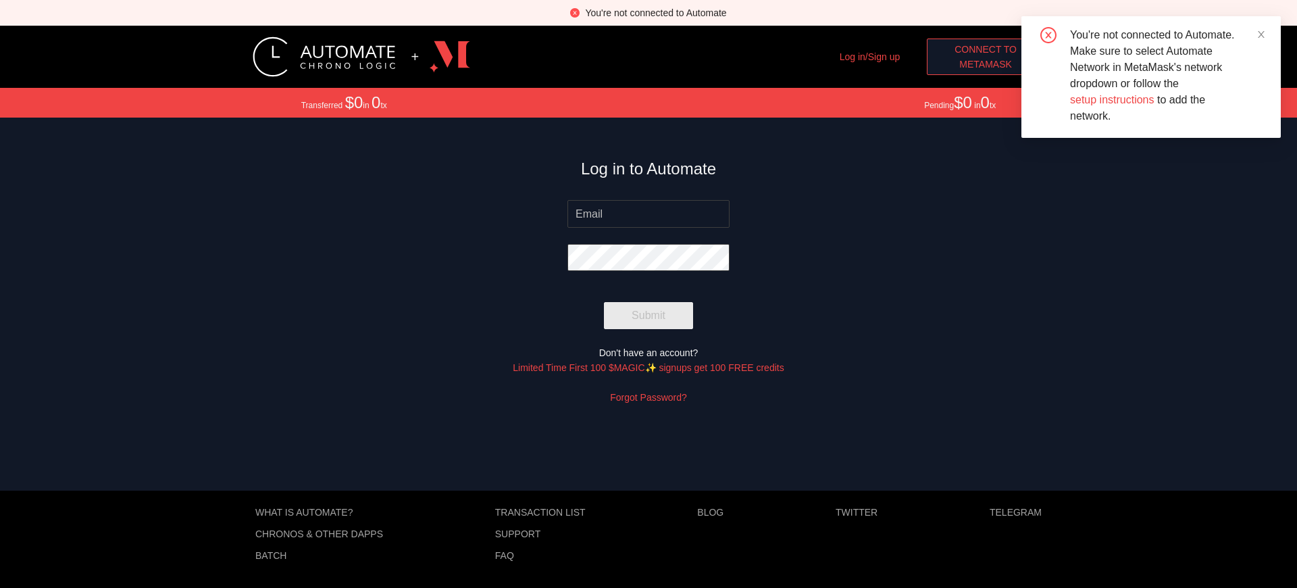
click at [985, 64] on span "MetaMask" at bounding box center [985, 64] width 53 height 15
click at [319, 534] on p "Chronos & other dApps" at bounding box center [319, 533] width 128 height 11
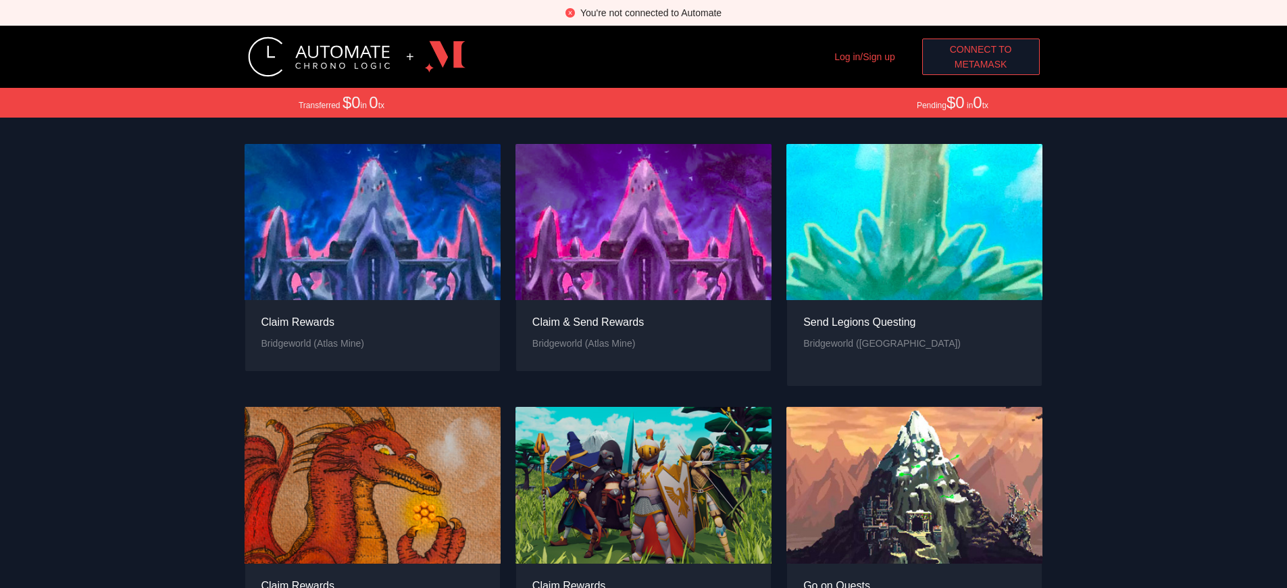
click at [980, 64] on span "MetaMask" at bounding box center [980, 64] width 53 height 15
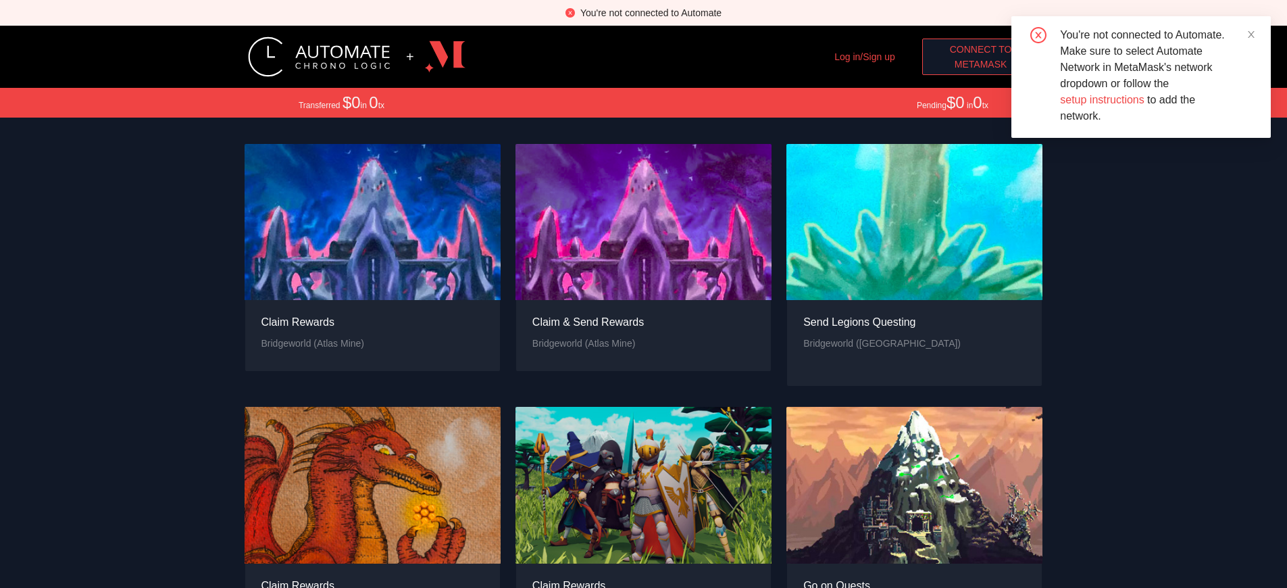
click at [980, 64] on span "MetaMask" at bounding box center [980, 64] width 53 height 15
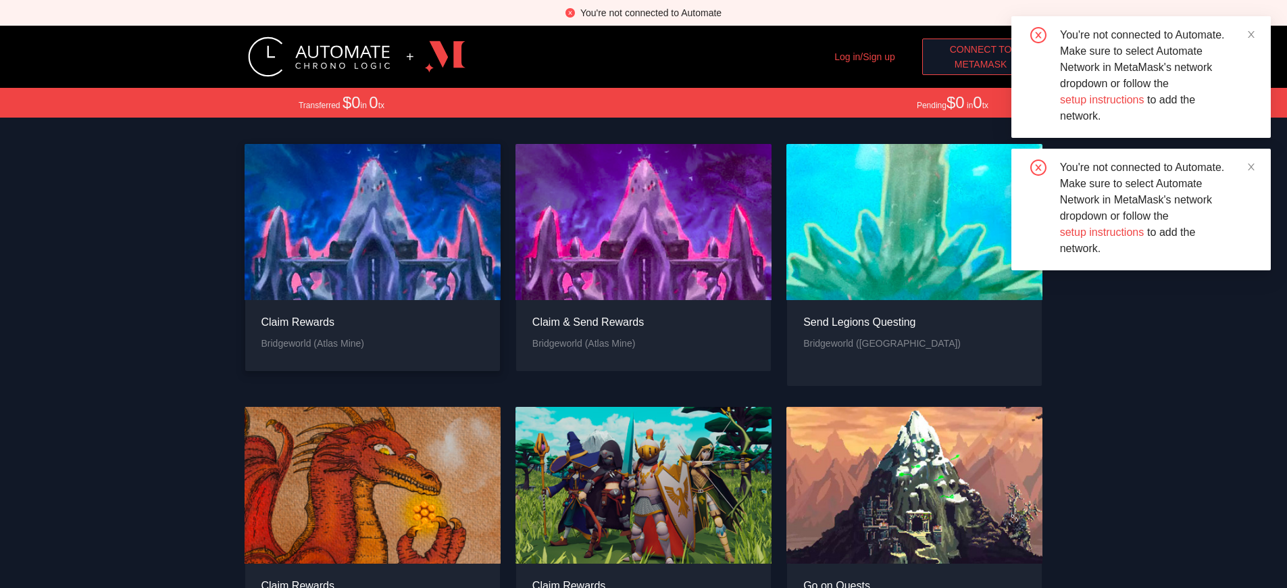
click at [312, 330] on div "Claim Rewards" at bounding box center [312, 321] width 103 height 17
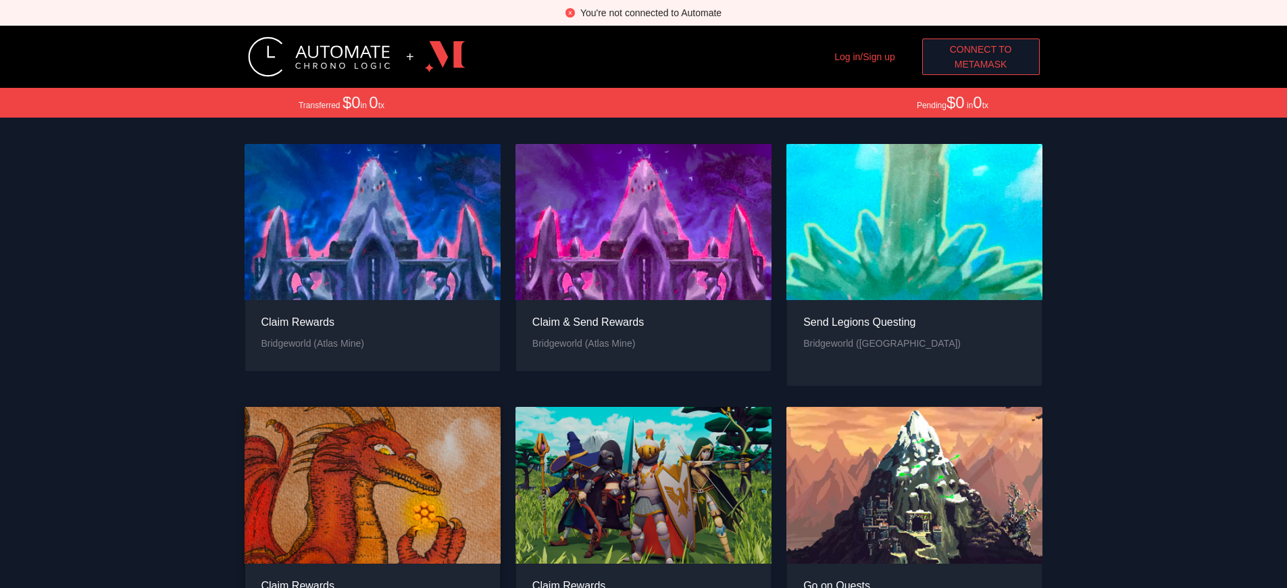
click at [302, 577] on div "Claim Rewards" at bounding box center [302, 585] width 82 height 17
